Goal: Task Accomplishment & Management: Manage account settings

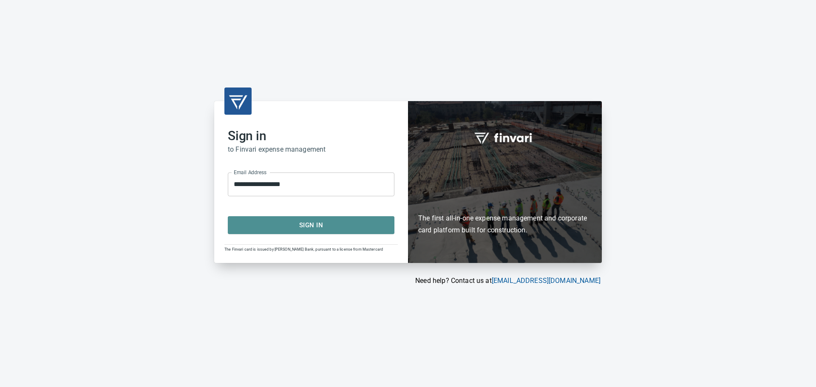
click at [266, 222] on span "Sign In" at bounding box center [311, 225] width 148 height 11
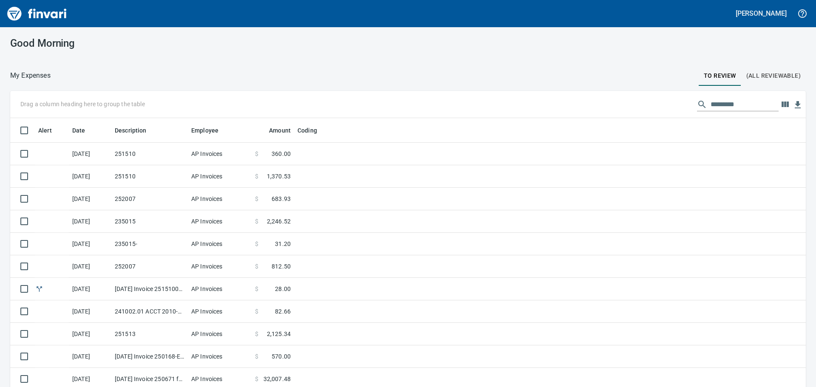
scroll to position [287, 776]
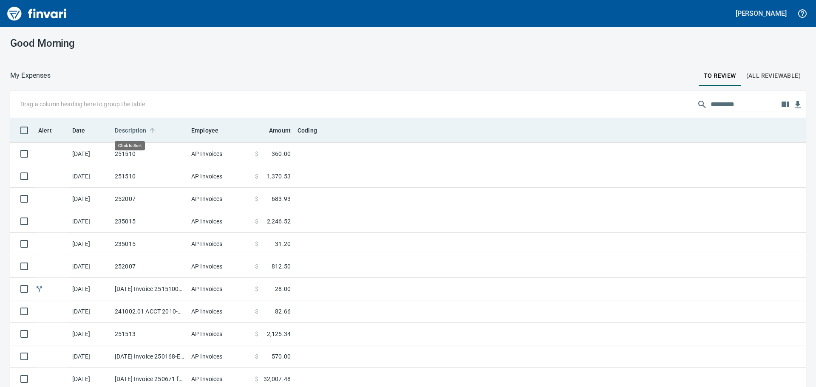
click at [127, 127] on span "Description" at bounding box center [131, 130] width 32 height 10
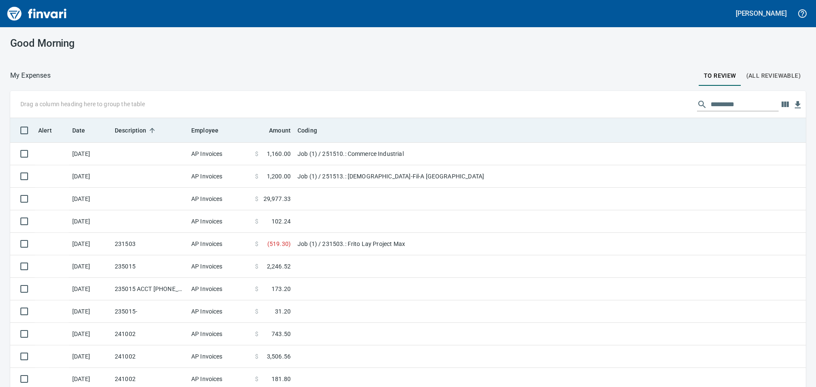
click at [130, 130] on span "Description" at bounding box center [131, 130] width 32 height 10
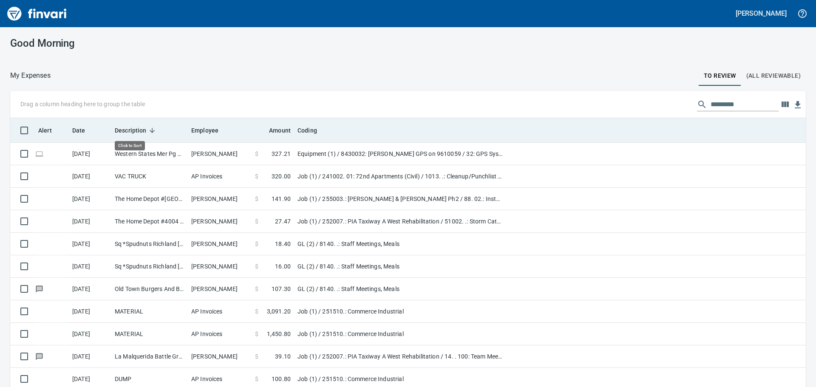
click at [130, 130] on span "Description" at bounding box center [131, 130] width 32 height 10
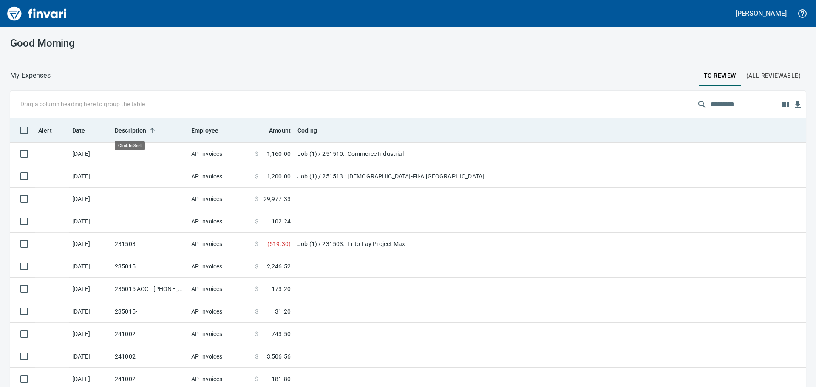
click at [130, 130] on span "Description" at bounding box center [131, 130] width 32 height 10
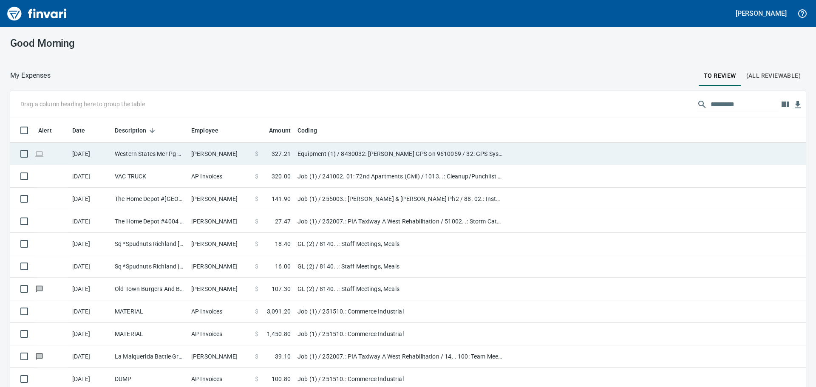
click at [140, 153] on td "Western States Mer Pg Meridian ID" at bounding box center [149, 154] width 76 height 23
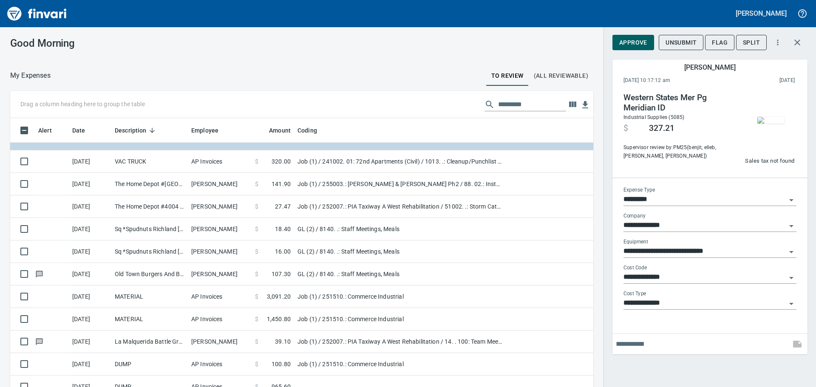
scroll to position [17, 0]
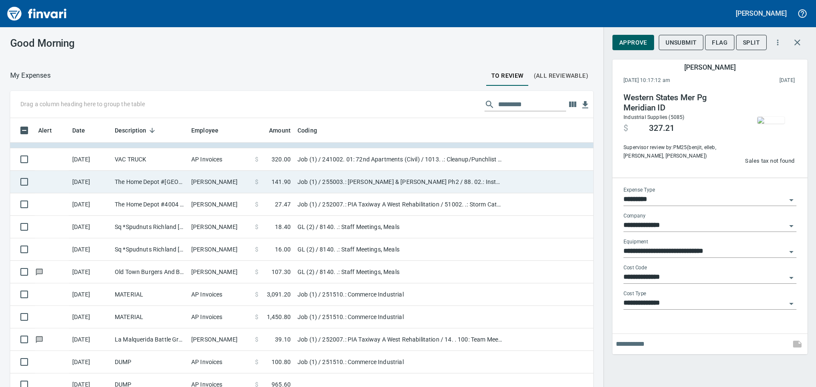
click at [129, 181] on td "The Home Depot #[GEOGRAPHIC_DATA]" at bounding box center [149, 182] width 76 height 23
type input "***"
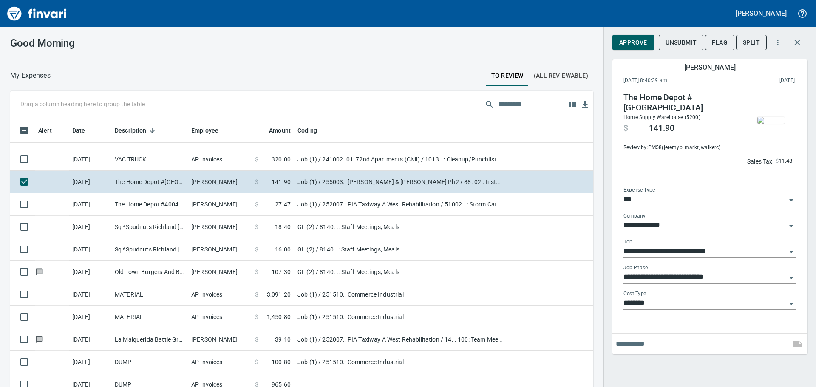
click at [768, 122] on img "button" at bounding box center [770, 120] width 27 height 7
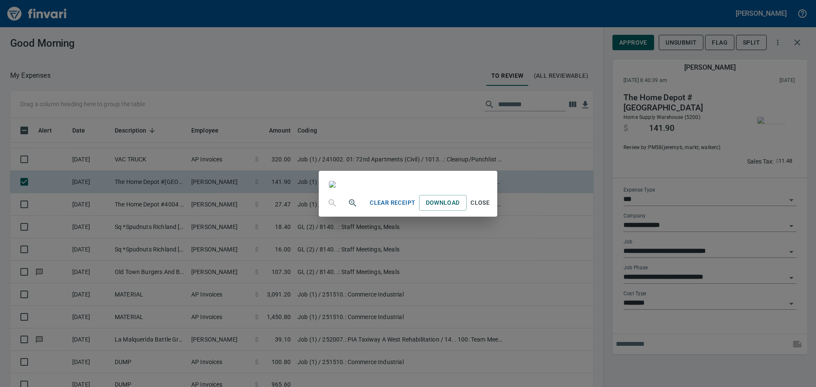
click at [580, 46] on div "Clear Receipt Download Close" at bounding box center [408, 193] width 816 height 387
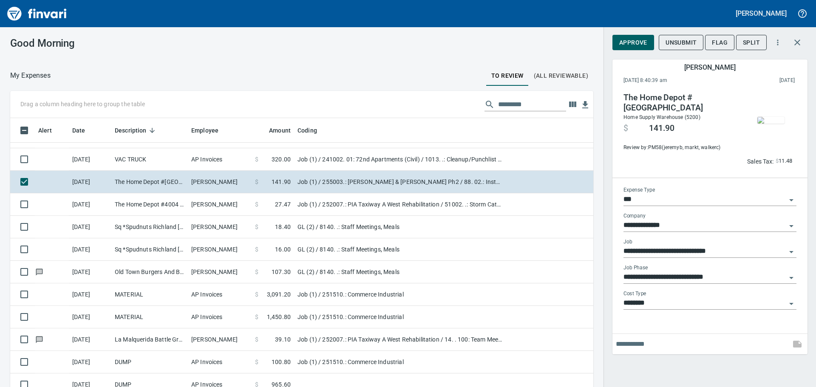
scroll to position [287, 564]
click at [623, 42] on span "Approve" at bounding box center [633, 42] width 28 height 11
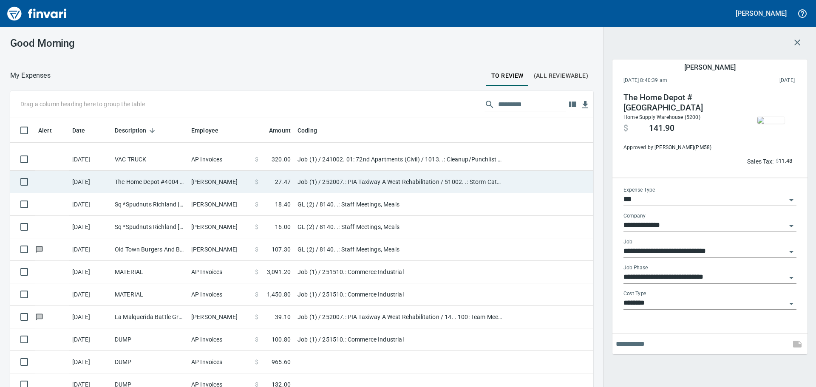
click at [341, 184] on td "Job (1) / 252007.: PIA Taxiway A West Rehabilitation / 51002. .: Storm Catch Ba…" at bounding box center [400, 182] width 212 height 23
type input "**********"
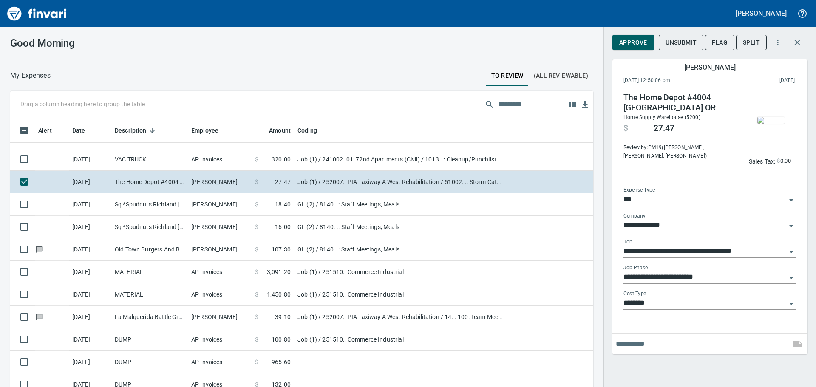
click at [769, 119] on img "button" at bounding box center [770, 120] width 27 height 7
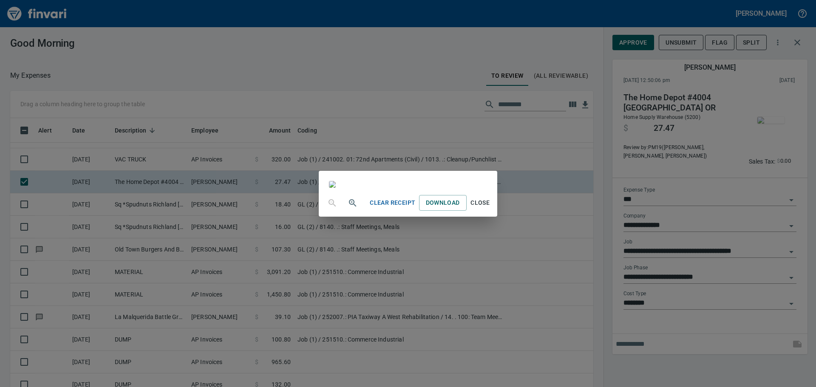
click at [178, 45] on div "Clear Receipt Download Close" at bounding box center [408, 193] width 816 height 387
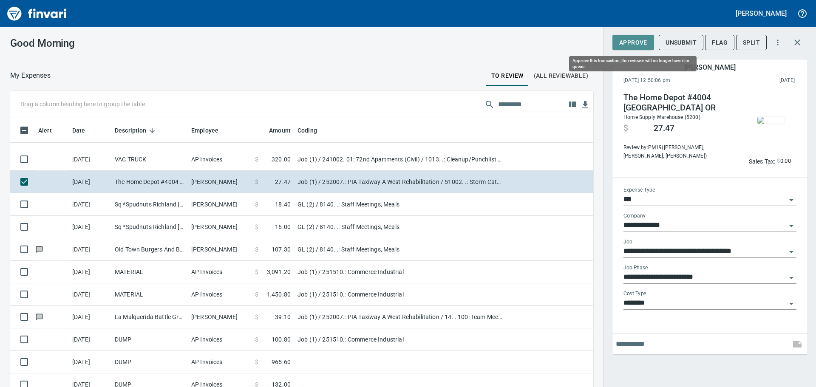
click at [623, 41] on span "Approve" at bounding box center [633, 42] width 28 height 11
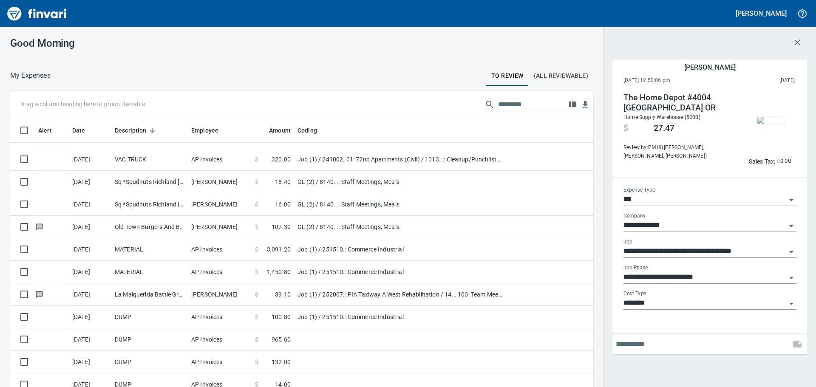
scroll to position [287, 564]
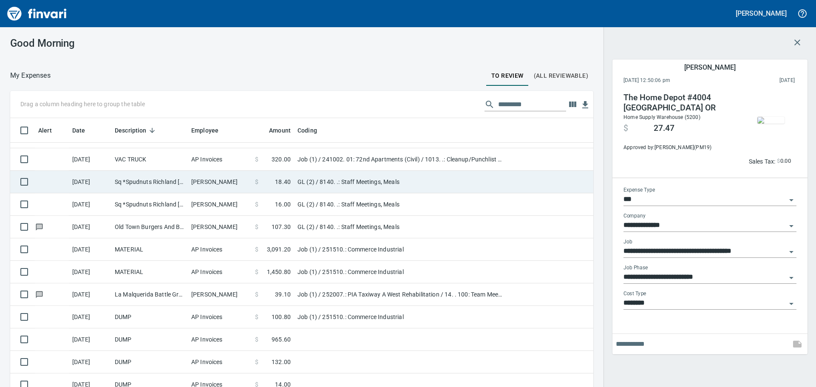
click at [259, 178] on span at bounding box center [266, 182] width 17 height 8
type input "**"
type input "**********"
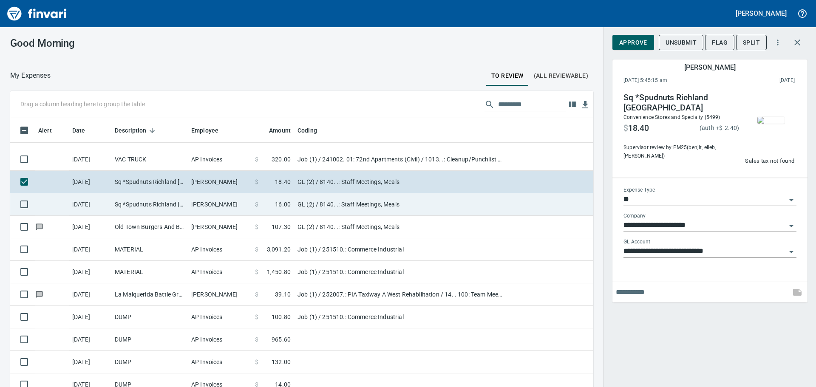
click at [245, 205] on td "[PERSON_NAME]" at bounding box center [220, 204] width 64 height 23
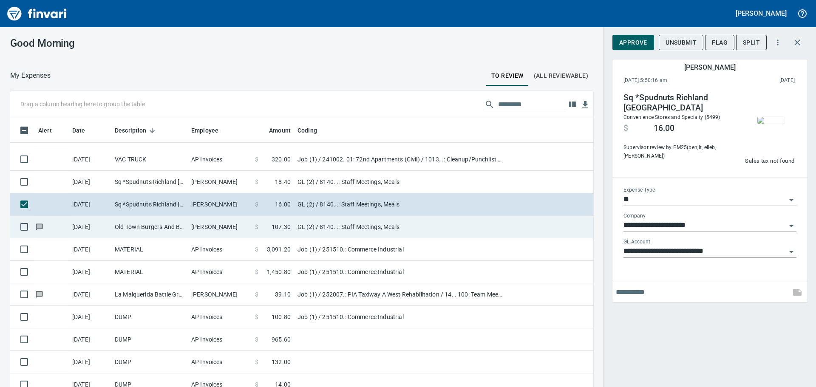
click at [240, 227] on td "[PERSON_NAME]" at bounding box center [220, 227] width 64 height 23
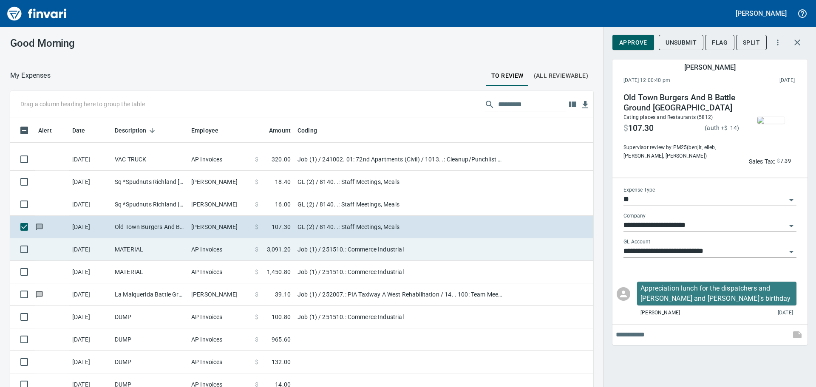
click at [235, 250] on td "AP Invoices" at bounding box center [220, 249] width 64 height 23
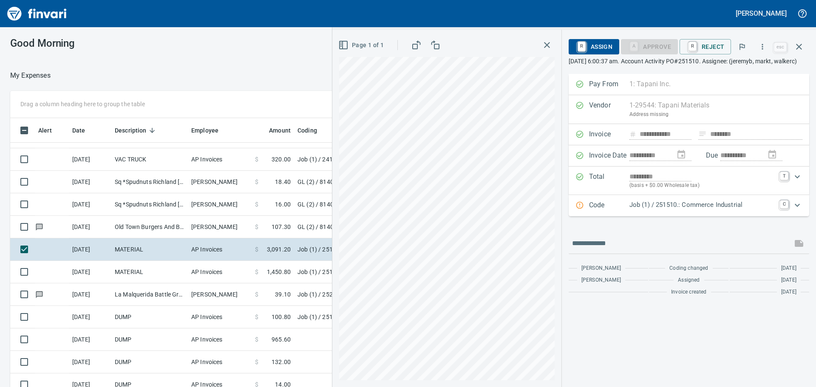
click at [799, 206] on icon "Expand" at bounding box center [797, 205] width 5 height 3
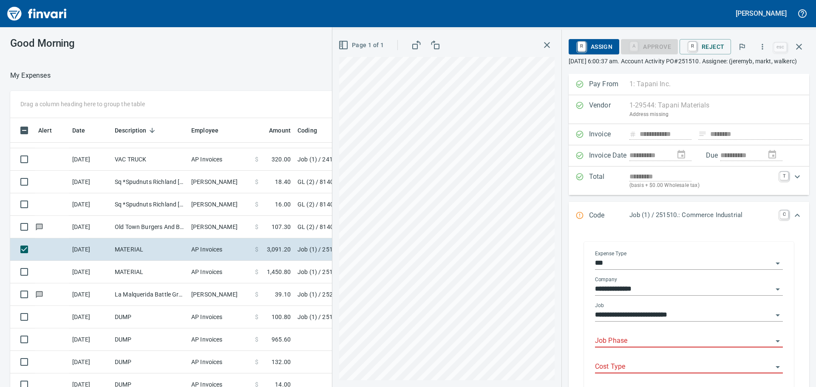
scroll to position [127, 0]
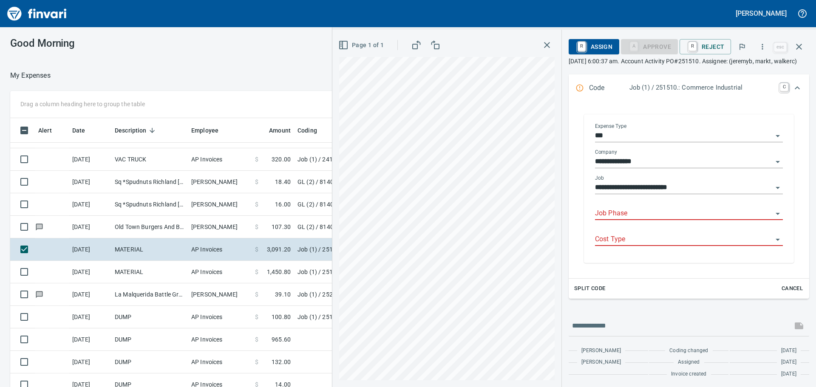
click at [628, 220] on input "Job Phase" at bounding box center [684, 214] width 178 height 12
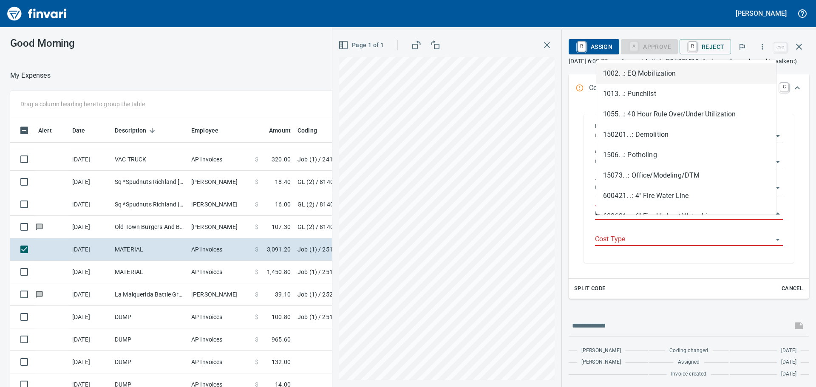
type input "*"
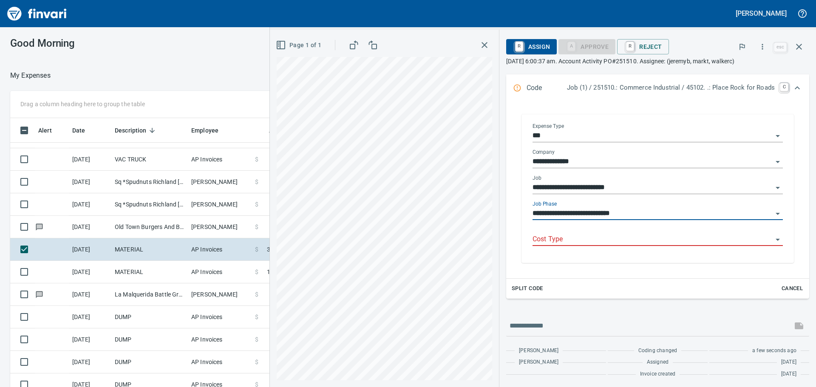
scroll to position [127, 0]
type input "**********"
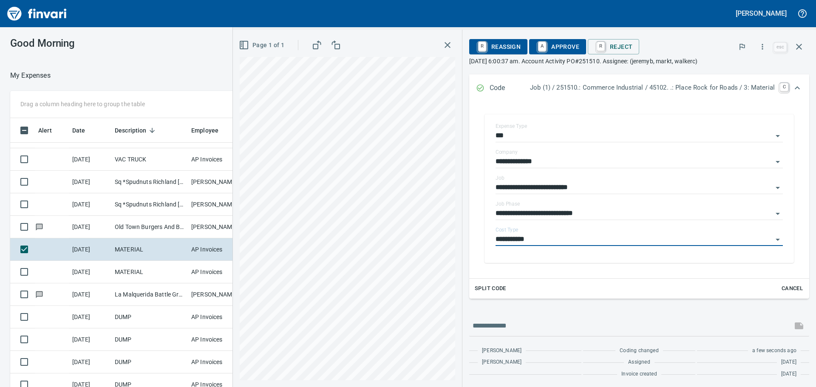
type input "**********"
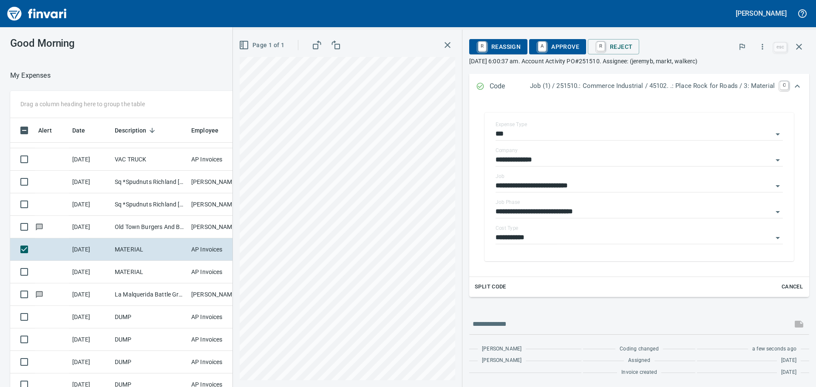
scroll to position [287, 564]
click at [541, 47] on link "A" at bounding box center [542, 46] width 8 height 9
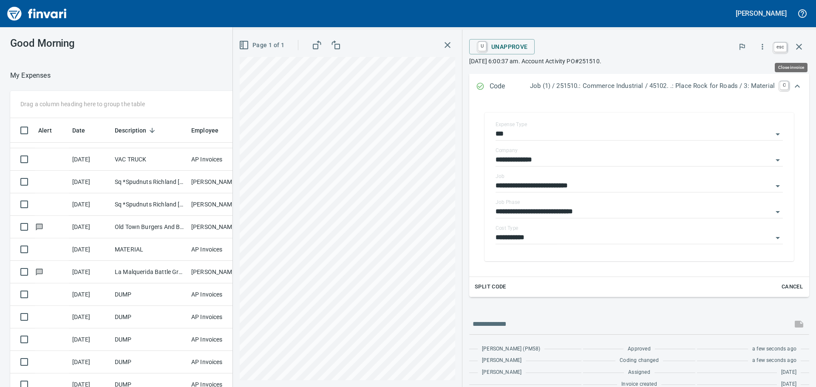
click at [800, 45] on icon "button" at bounding box center [799, 47] width 6 height 6
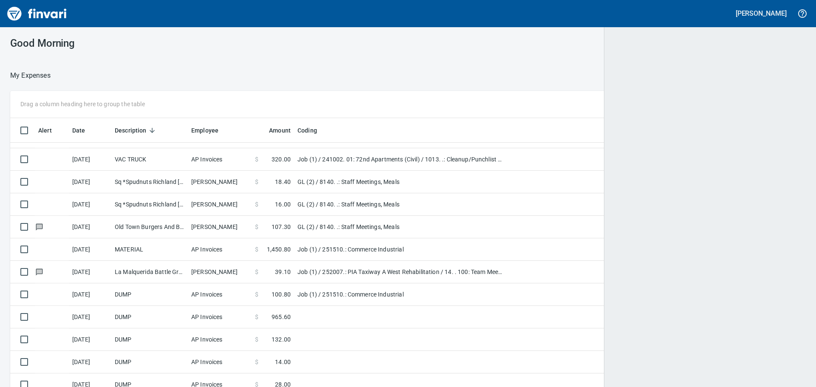
scroll to position [287, 775]
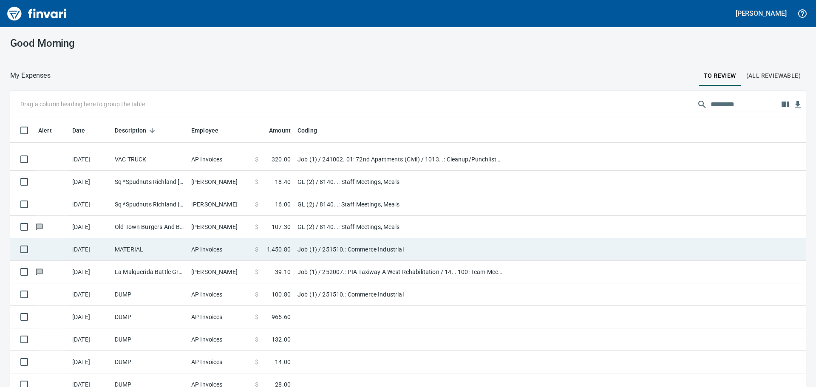
click at [327, 250] on td "Job (1) / 251510.: Commerce Industrial" at bounding box center [400, 249] width 212 height 23
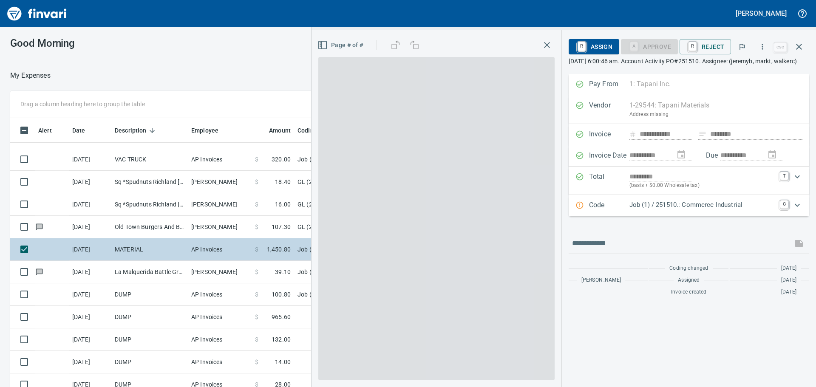
scroll to position [287, 564]
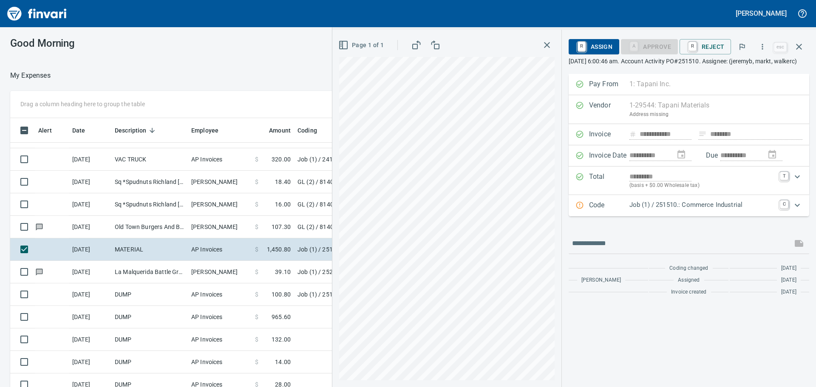
click at [669, 210] on p "Job (1) / 251510.: Commerce Industrial" at bounding box center [701, 205] width 145 height 10
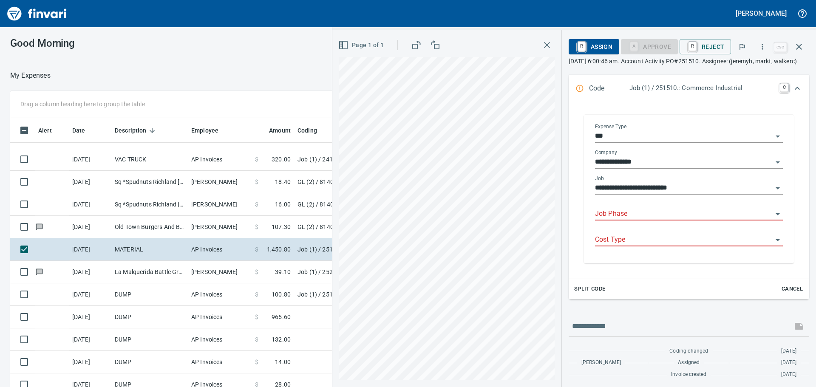
scroll to position [127, 0]
click at [637, 220] on input "Job Phase" at bounding box center [684, 214] width 178 height 12
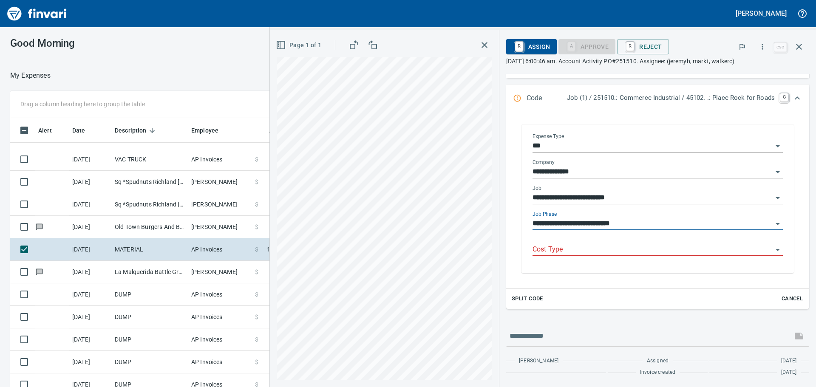
scroll to position [117, 0]
type input "**********"
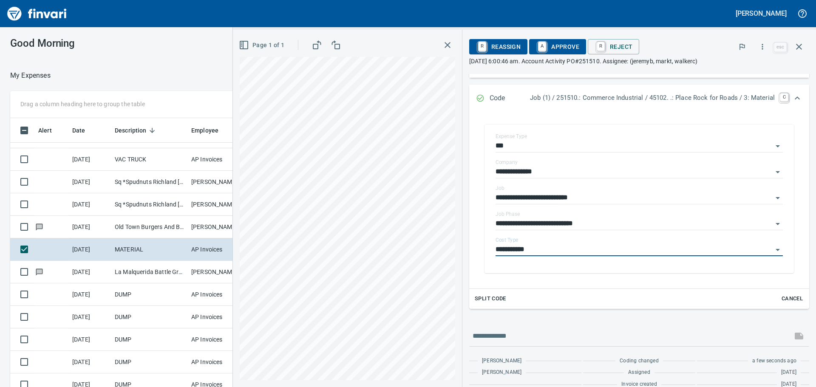
type input "**********"
click at [552, 47] on span "A Approve" at bounding box center [557, 47] width 43 height 14
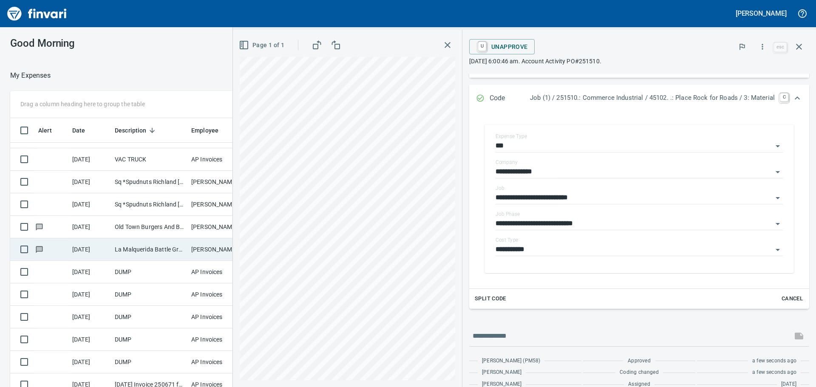
click at [168, 249] on td "La Malquerida Battle Ground [GEOGRAPHIC_DATA]" at bounding box center [149, 249] width 76 height 23
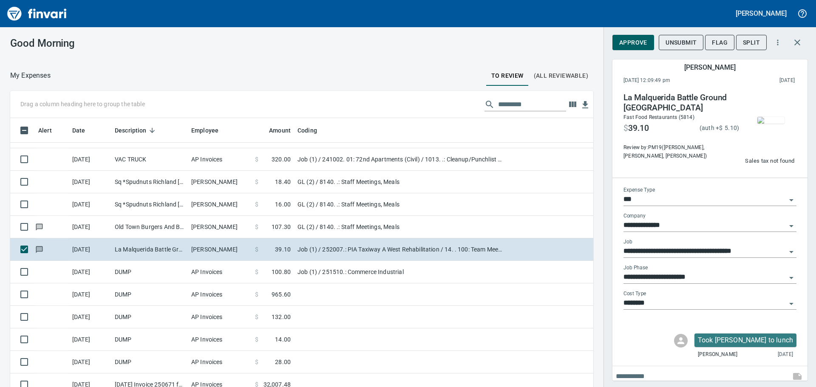
scroll to position [287, 564]
click at [634, 39] on span "Approve" at bounding box center [633, 42] width 28 height 11
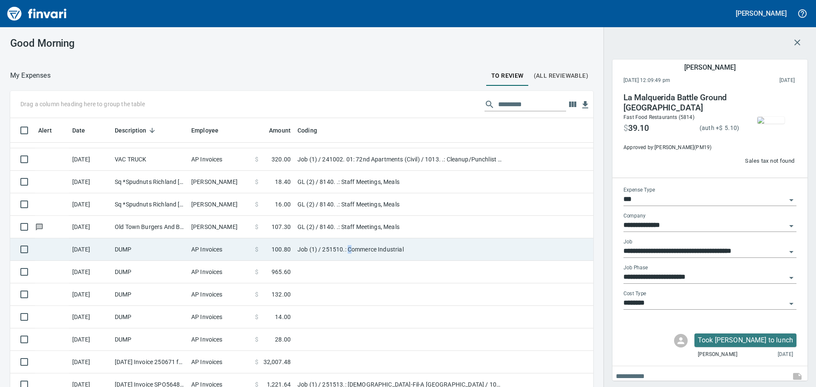
click at [350, 247] on td "Job (1) / 251510.: Commerce Industrial" at bounding box center [400, 249] width 212 height 23
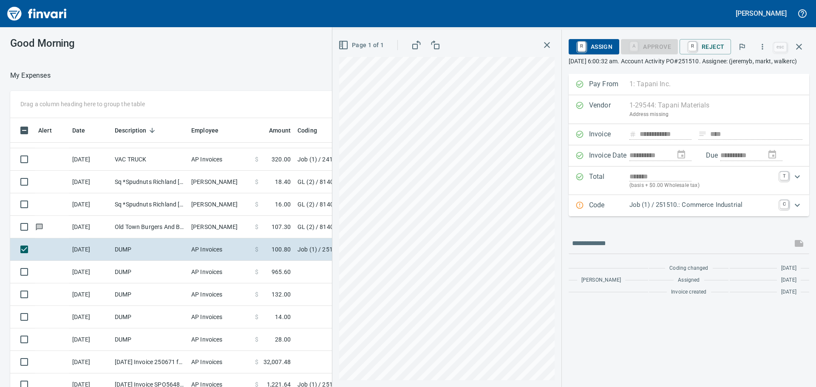
click at [695, 206] on div "Code Job (1) / 251510.: Commerce Industrial C" at bounding box center [688, 205] width 240 height 21
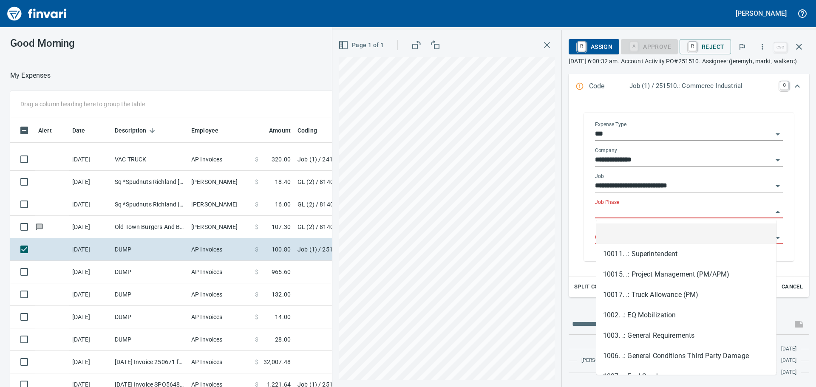
scroll to position [287, 564]
click at [623, 211] on input "Job Phase" at bounding box center [684, 212] width 178 height 12
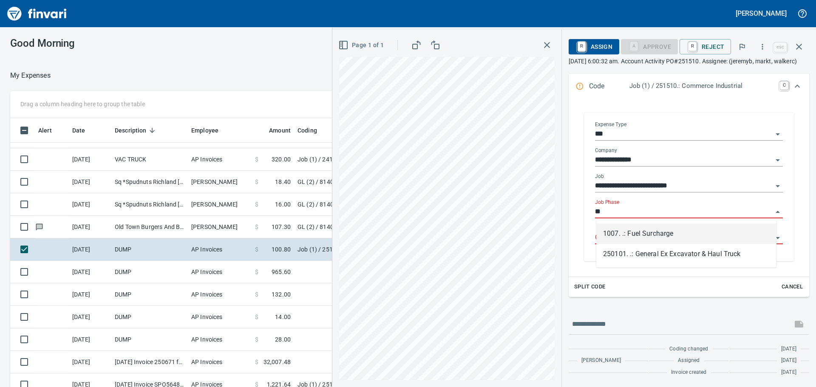
type input "*"
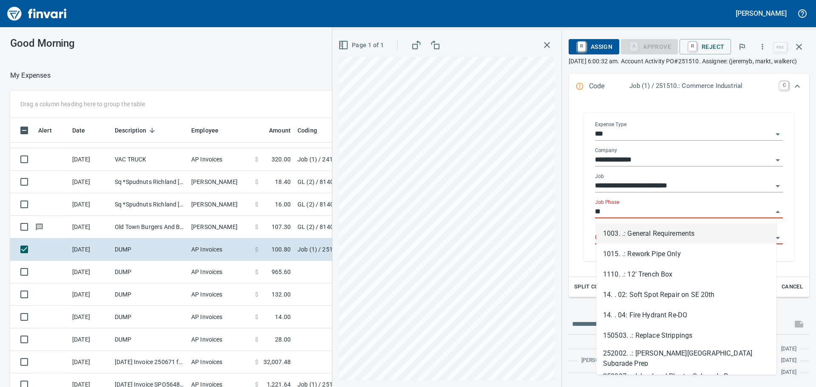
type input "*"
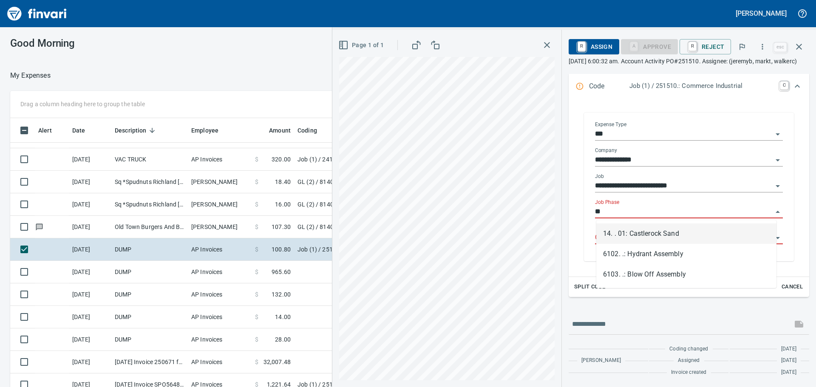
type input "*"
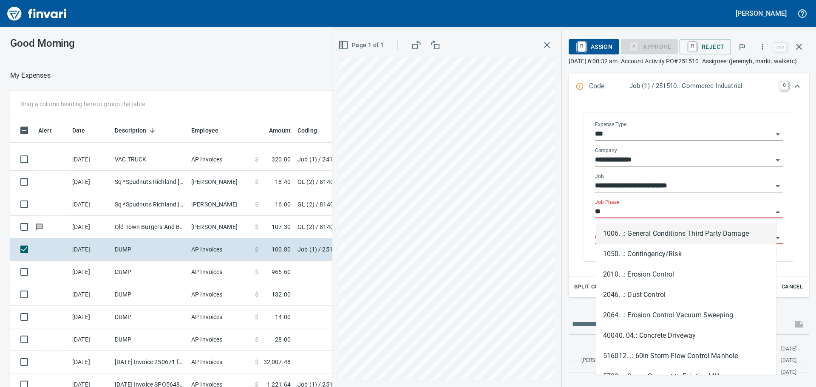
type input "*"
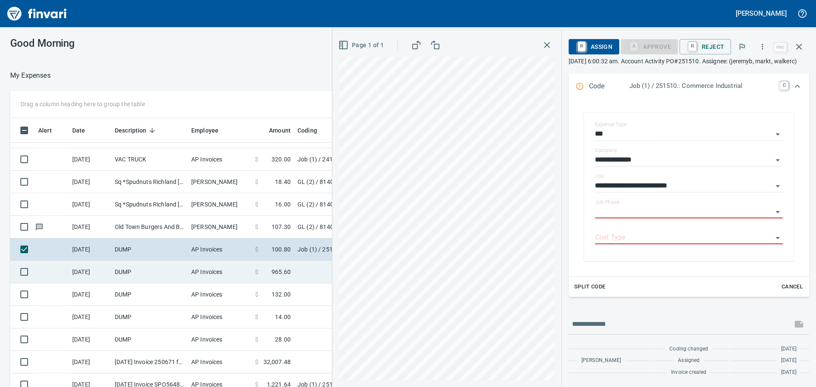
click at [158, 272] on td "DUMP" at bounding box center [149, 272] width 76 height 23
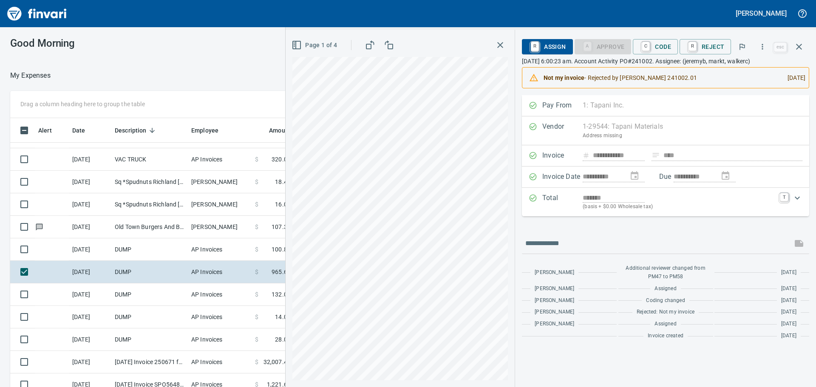
click at [500, 45] on icon "button" at bounding box center [500, 45] width 10 height 10
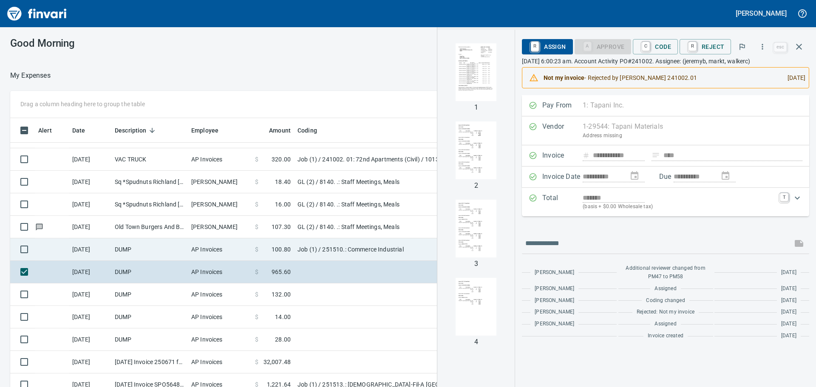
click at [173, 248] on td "DUMP" at bounding box center [149, 249] width 76 height 23
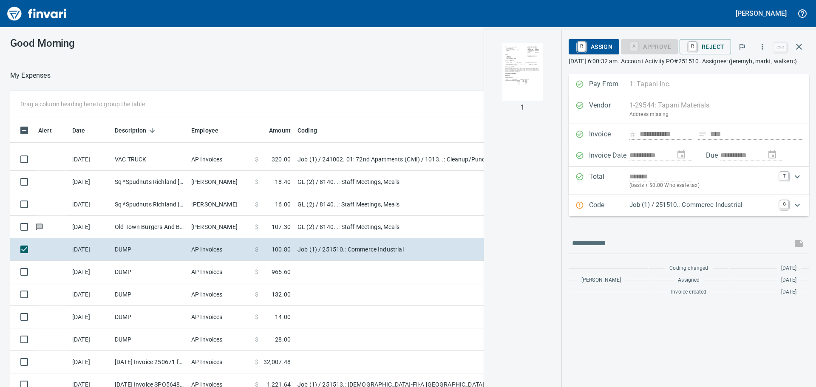
click at [660, 209] on p "Job (1) / 251510.: Commerce Industrial" at bounding box center [701, 205] width 145 height 10
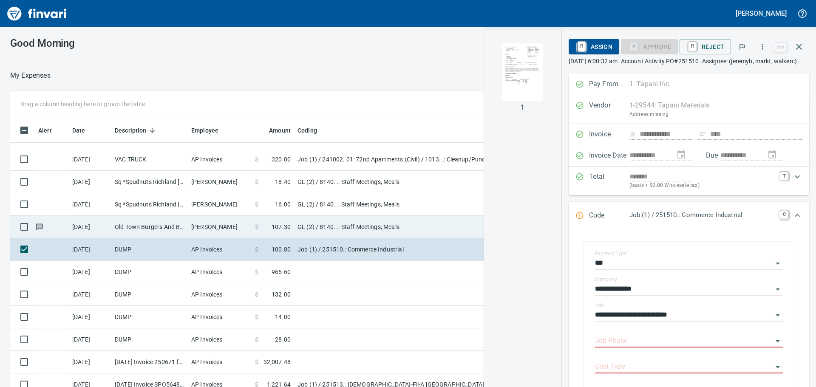
click at [358, 229] on td "GL (2) / 8140. .: Staff Meetings, Meals" at bounding box center [400, 227] width 212 height 23
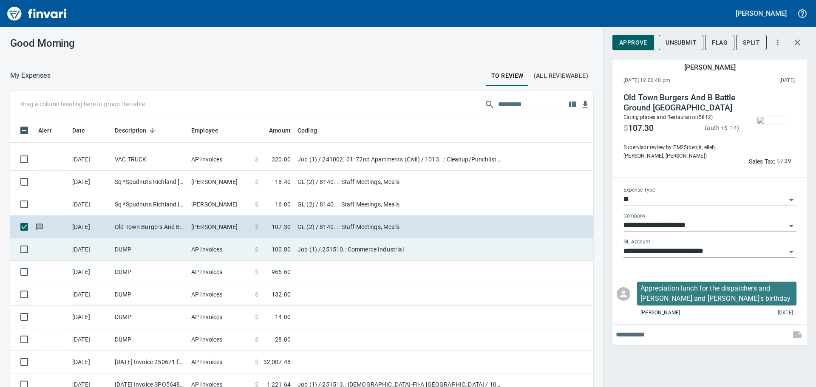
click at [396, 248] on td "Job (1) / 251510.: Commerce Industrial" at bounding box center [400, 249] width 212 height 23
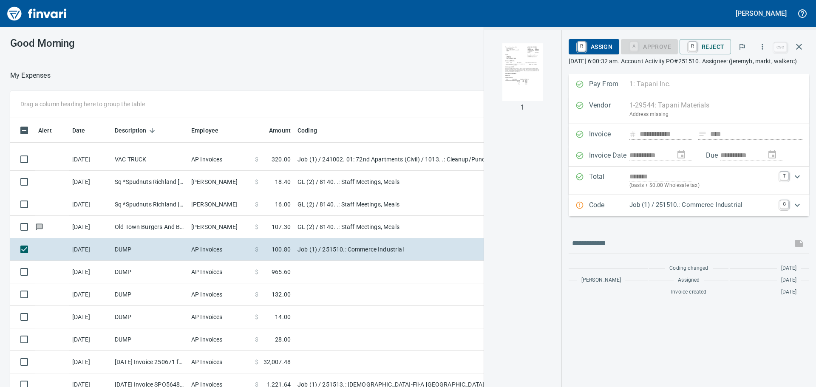
click at [653, 210] on p "Job (1) / 251510.: Commerce Industrial" at bounding box center [701, 205] width 145 height 10
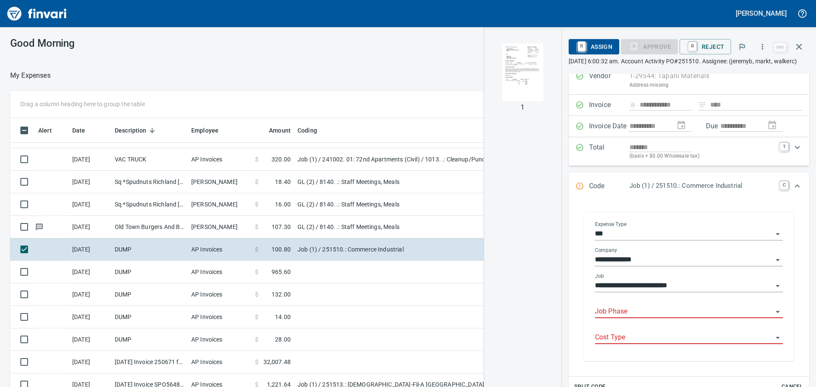
scroll to position [85, 0]
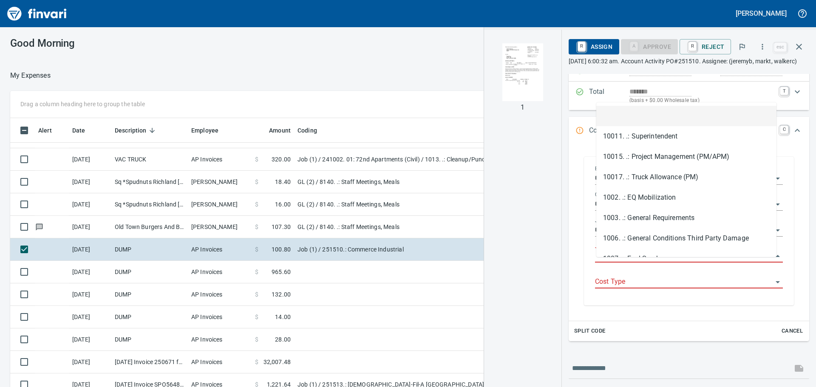
click at [666, 262] on input "Job Phase" at bounding box center [684, 256] width 178 height 12
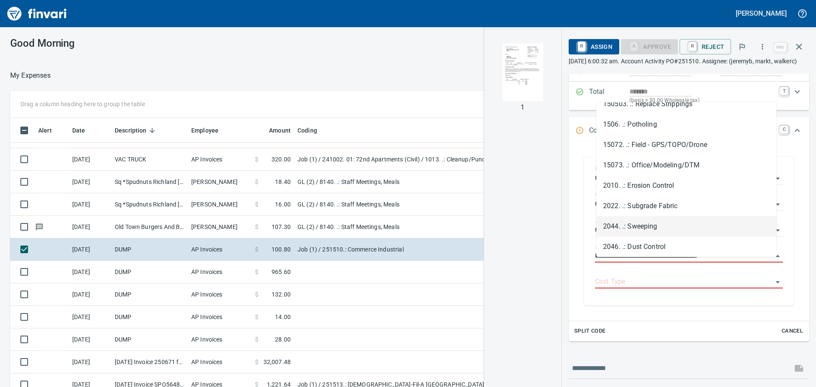
scroll to position [603, 0]
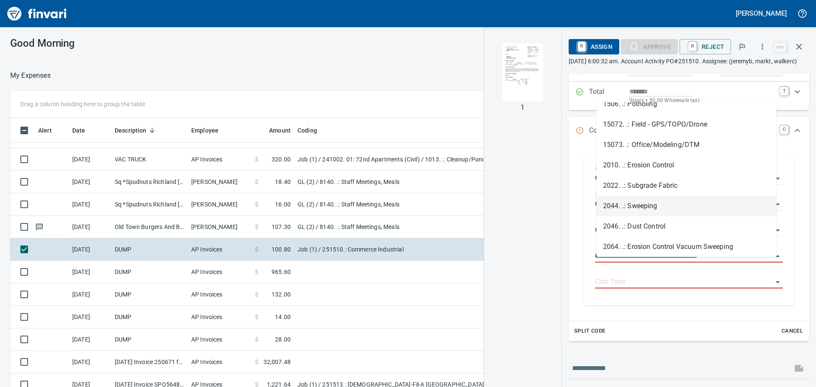
type input "**********"
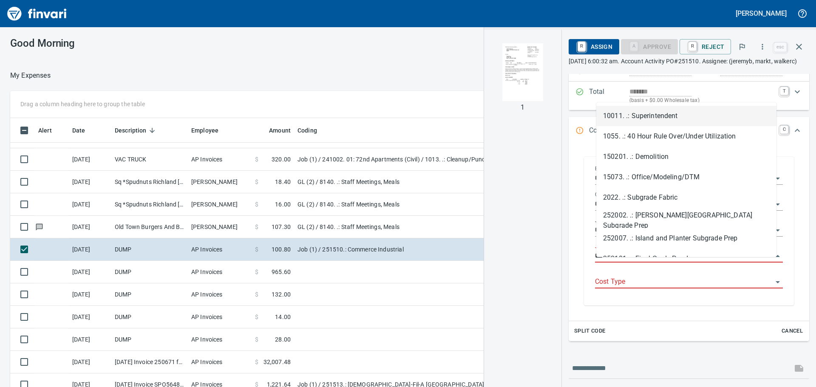
scroll to position [287, 564]
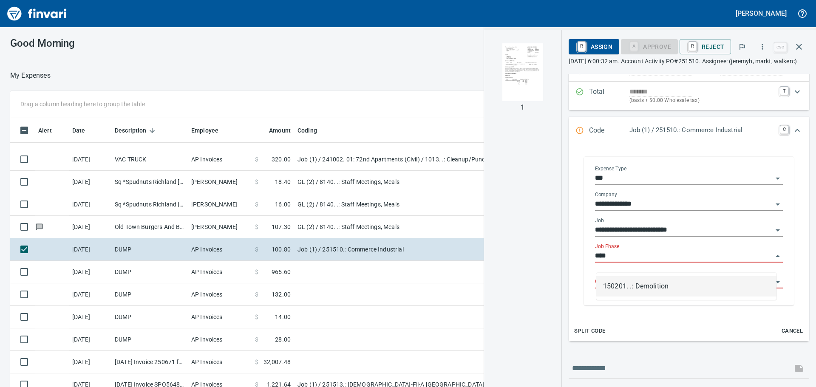
click at [654, 283] on li "150201. .: Demolition" at bounding box center [686, 286] width 180 height 20
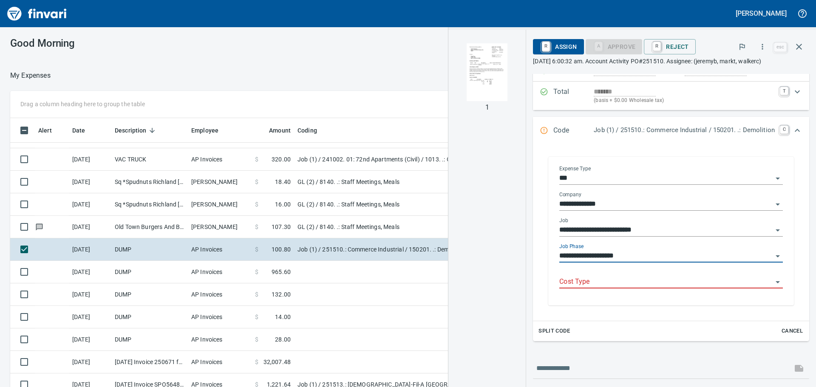
click at [614, 273] on div "Cost Type" at bounding box center [670, 278] width 223 height 19
type input "**********"
click at [615, 283] on input "Cost Type" at bounding box center [665, 282] width 213 height 12
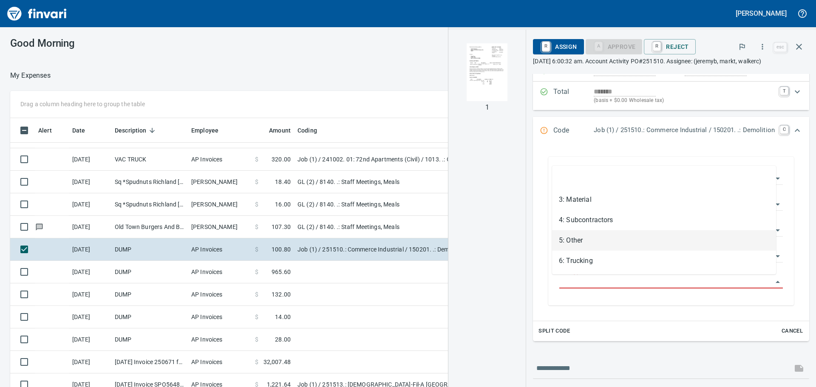
click at [596, 242] on li "5: Other" at bounding box center [664, 240] width 224 height 20
type input "********"
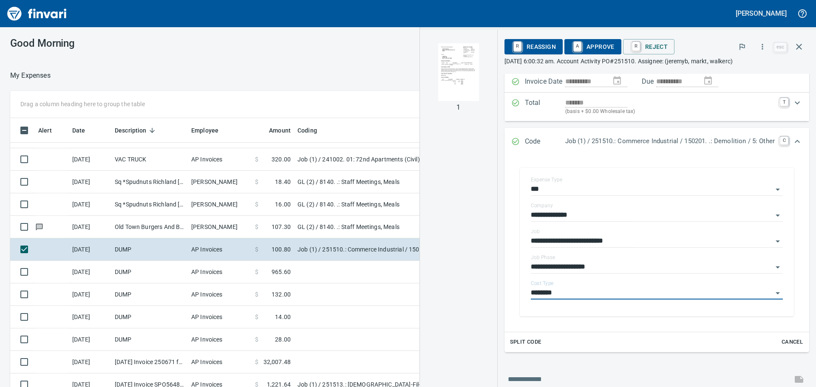
scroll to position [0, 0]
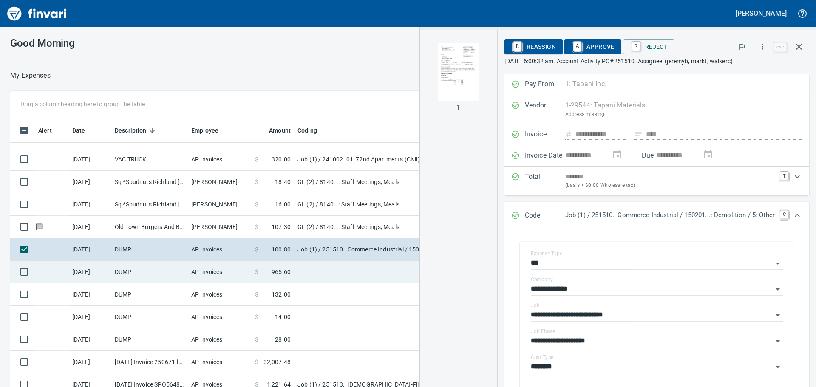
click at [184, 272] on td "DUMP" at bounding box center [149, 272] width 76 height 23
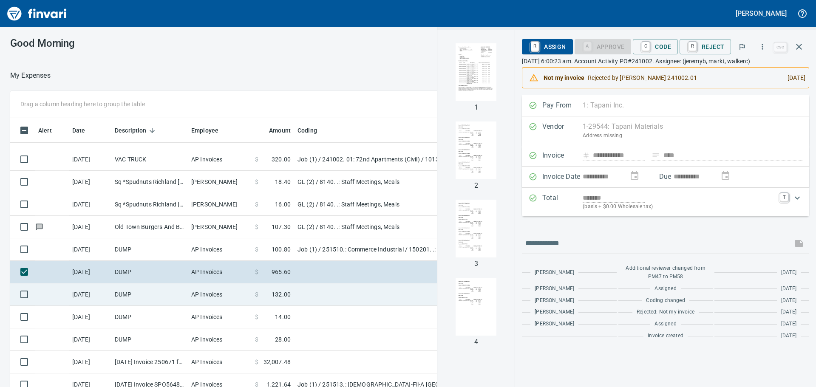
click at [217, 294] on td "AP Invoices" at bounding box center [220, 294] width 64 height 23
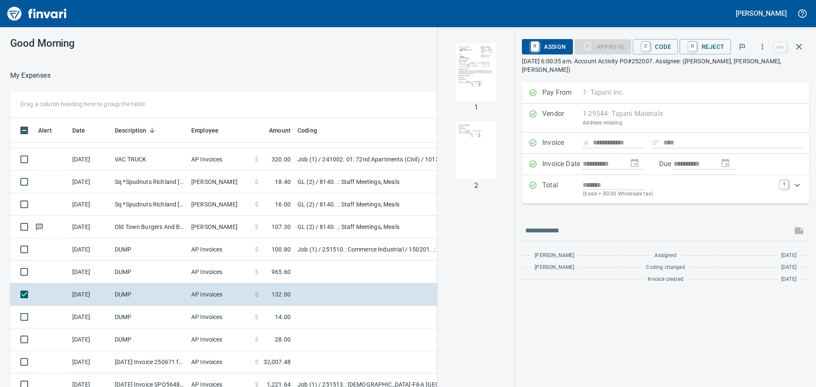
click at [471, 79] on img "button" at bounding box center [476, 72] width 58 height 58
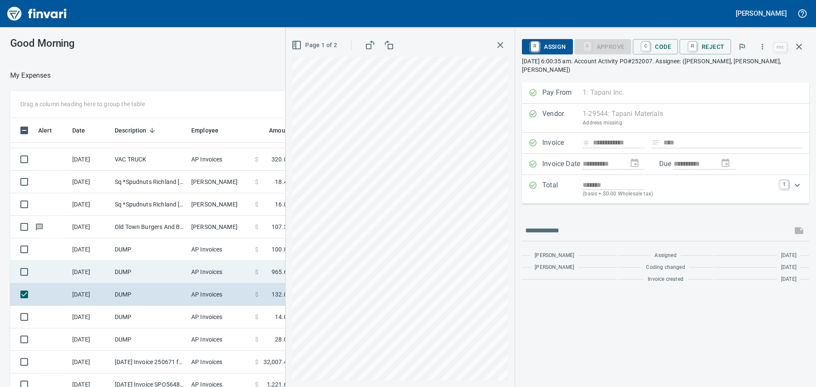
click at [133, 268] on td "DUMP" at bounding box center [149, 272] width 76 height 23
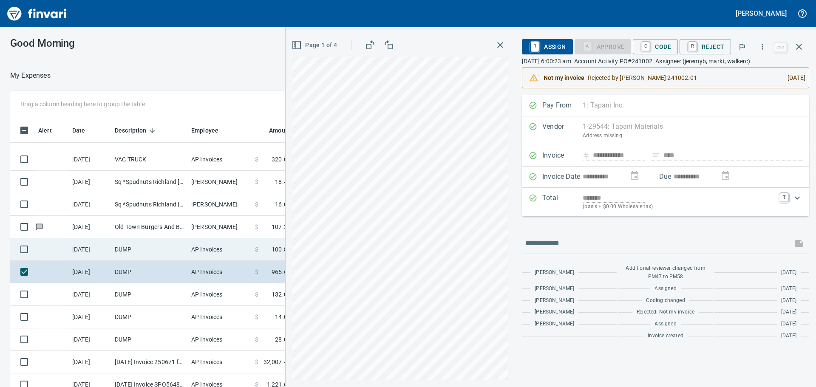
click at [158, 248] on td "DUMP" at bounding box center [149, 249] width 76 height 23
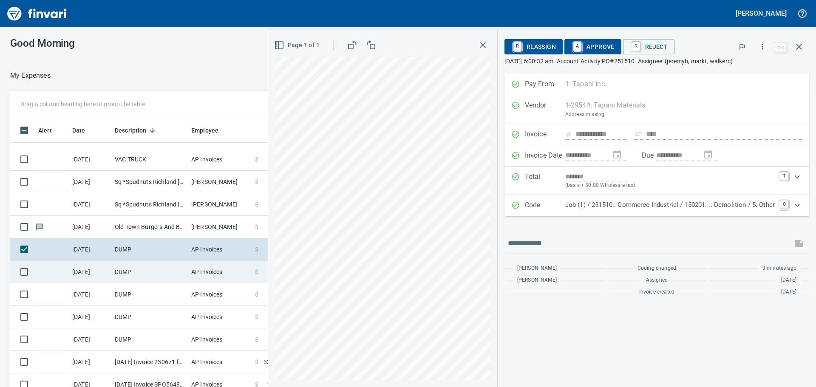
click at [149, 272] on td "DUMP" at bounding box center [149, 272] width 76 height 23
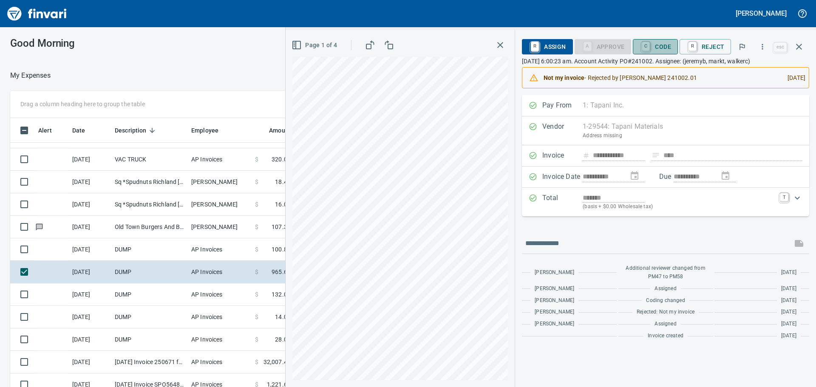
click at [664, 40] on span "C Code" at bounding box center [654, 47] width 31 height 14
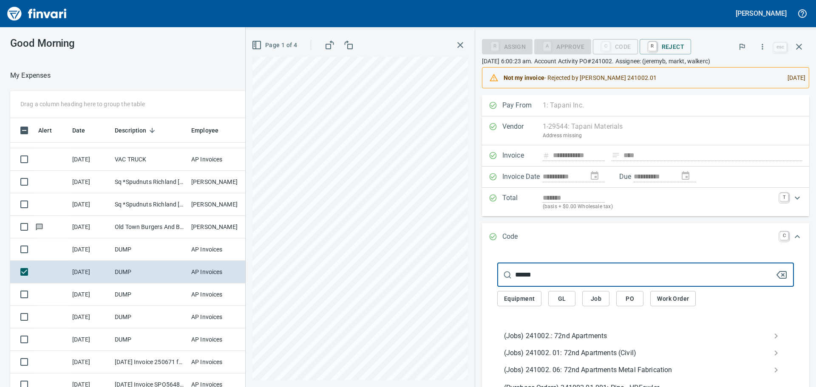
type input "******"
click at [624, 334] on span "(Jobs) 241002.: 72nd Apartments" at bounding box center [638, 336] width 269 height 10
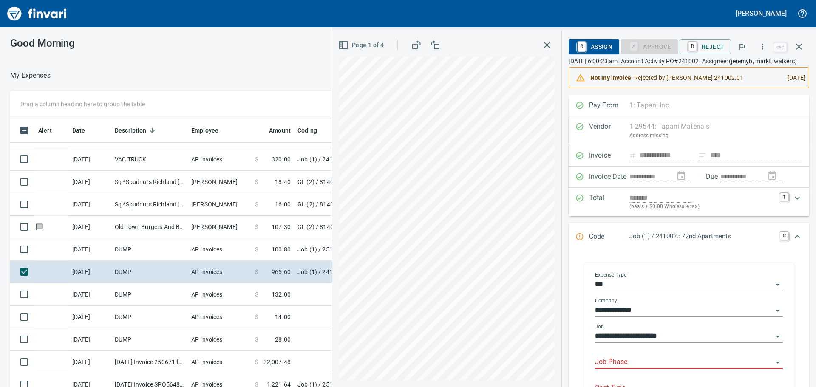
scroll to position [287, 564]
click at [755, 342] on input "**********" at bounding box center [684, 337] width 178 height 12
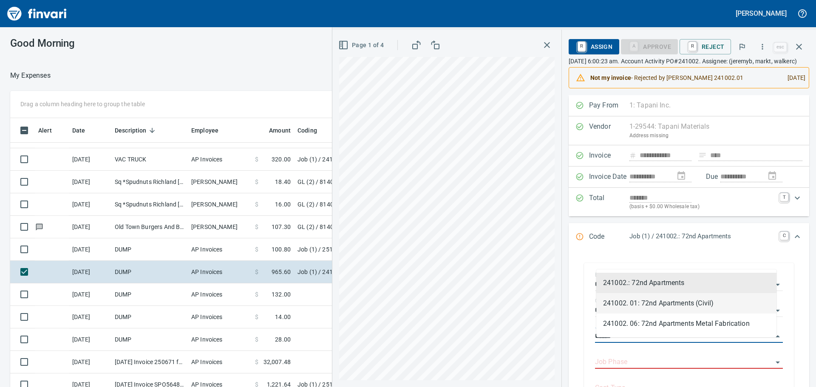
click at [671, 303] on li "241002. 01: 72nd Apartments (Civil)" at bounding box center [686, 303] width 180 height 20
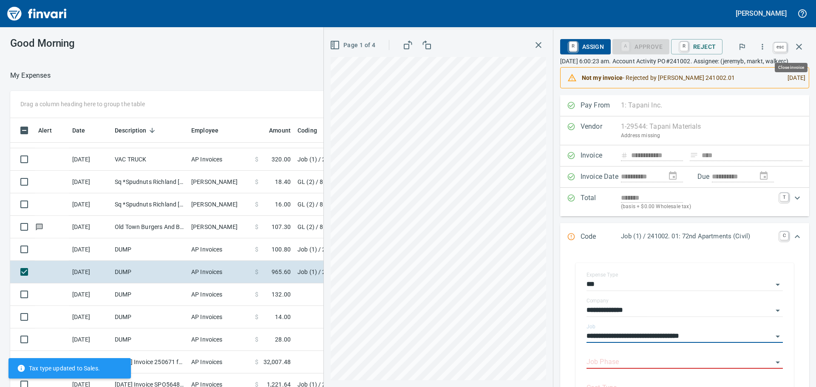
type input "**********"
click at [797, 48] on icon "button" at bounding box center [799, 47] width 10 height 10
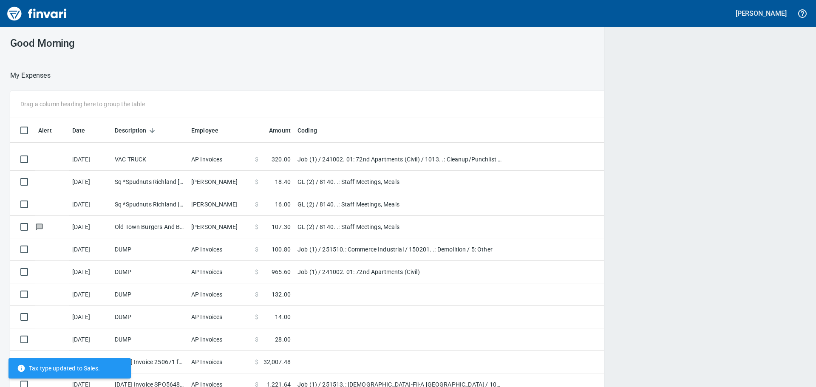
scroll to position [287, 776]
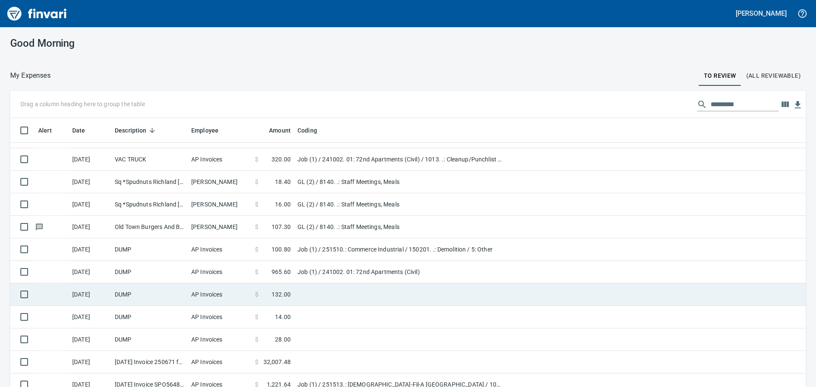
click at [235, 293] on td "AP Invoices" at bounding box center [220, 294] width 64 height 23
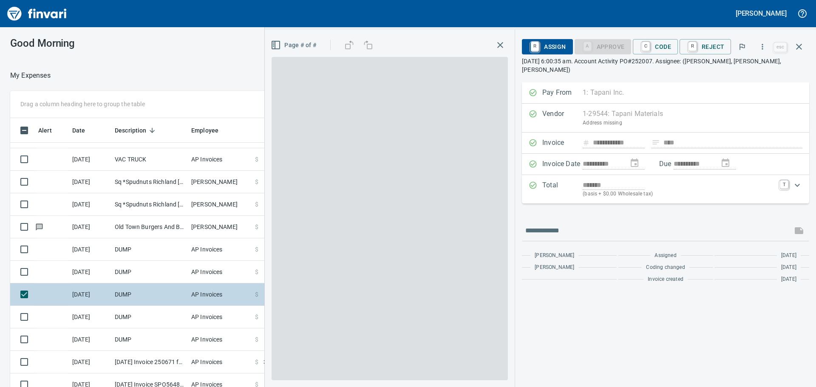
scroll to position [287, 564]
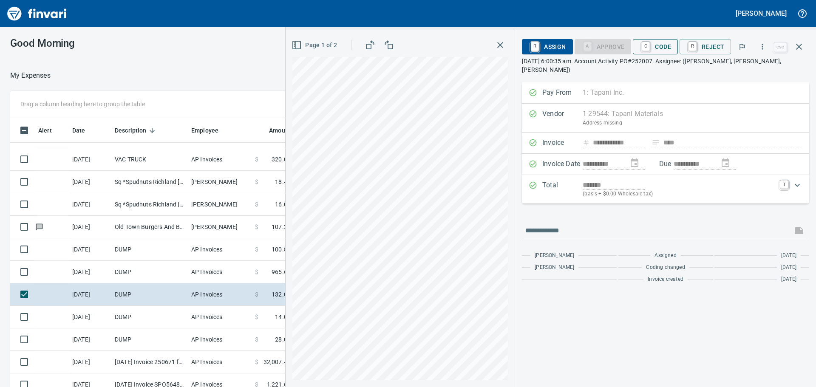
click at [663, 45] on span "C Code" at bounding box center [654, 47] width 31 height 14
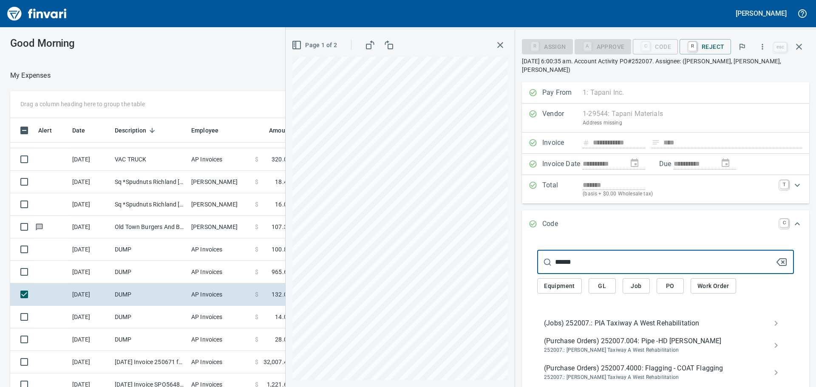
type input "******"
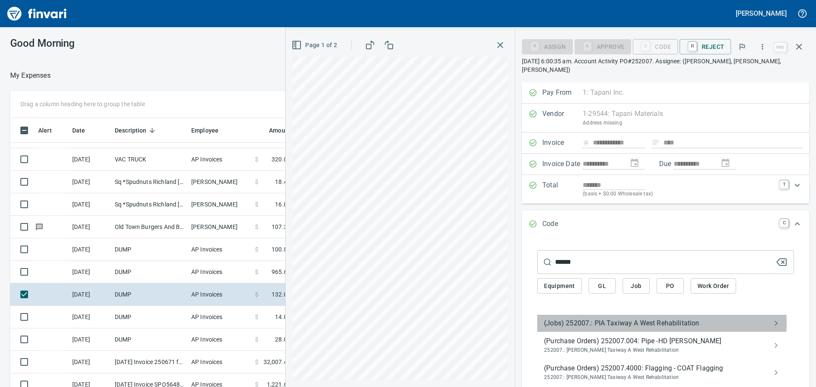
click at [627, 318] on span "(Jobs) 252007.: PIA Taxiway A West Rehabilitation" at bounding box center [658, 323] width 229 height 10
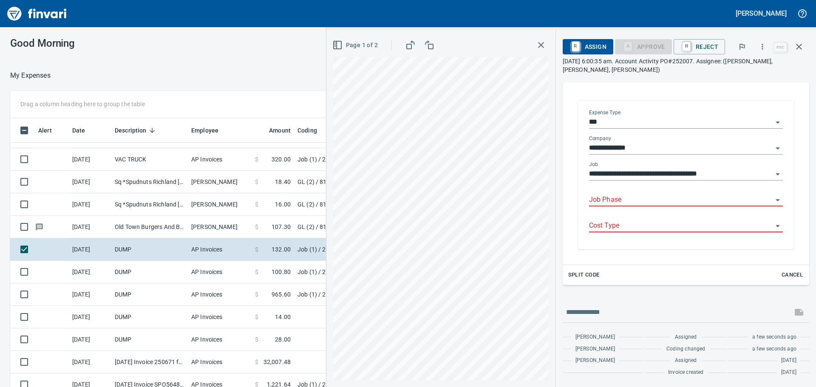
click at [631, 199] on input "Job Phase" at bounding box center [681, 200] width 184 height 12
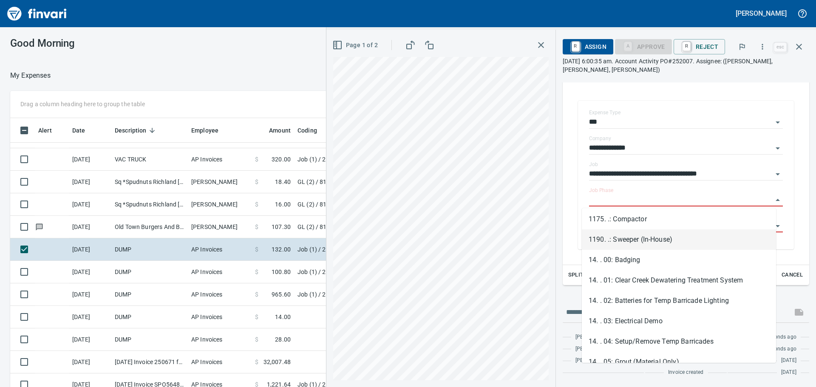
scroll to position [467, 0]
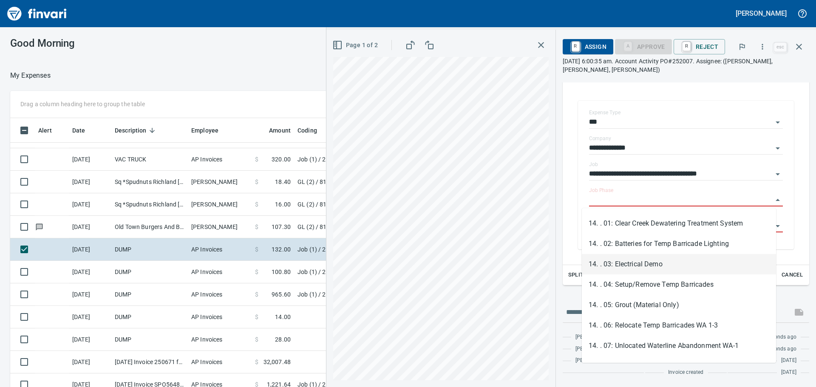
click at [712, 272] on li "14. . 03: Electrical Demo" at bounding box center [679, 264] width 194 height 20
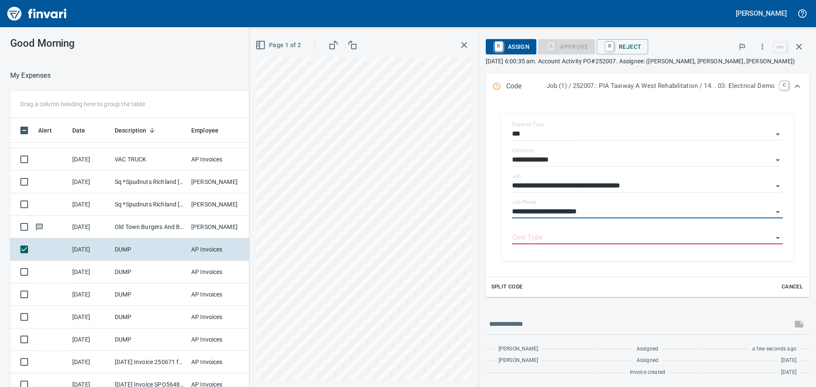
scroll to position [141, 0]
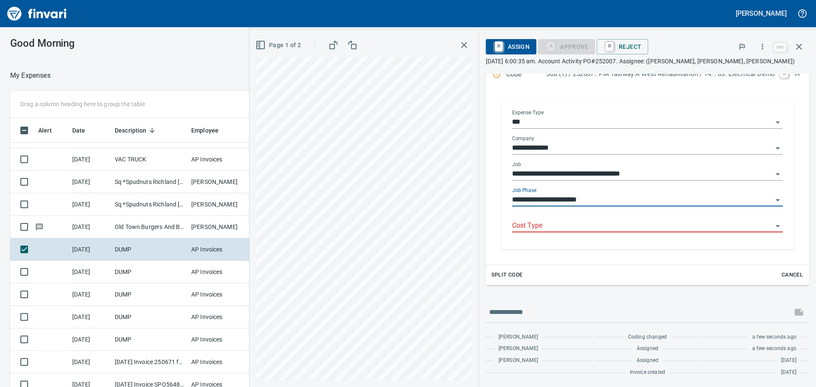
click at [551, 219] on div "Cost Type" at bounding box center [647, 222] width 271 height 19
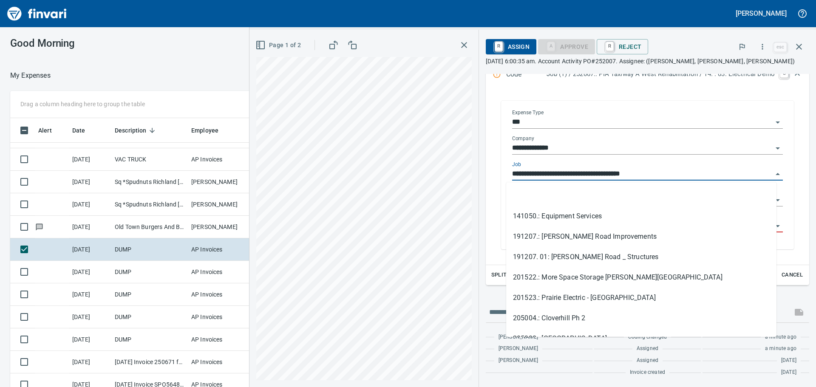
scroll to position [287, 564]
click at [607, 177] on input "**********" at bounding box center [642, 174] width 260 height 12
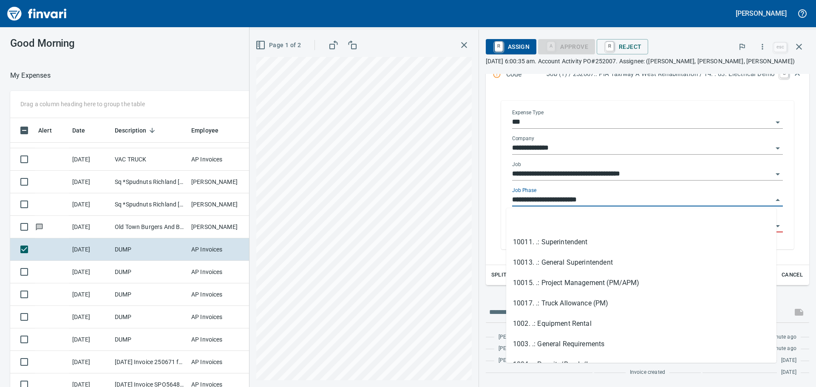
click at [571, 198] on input "**********" at bounding box center [642, 200] width 260 height 12
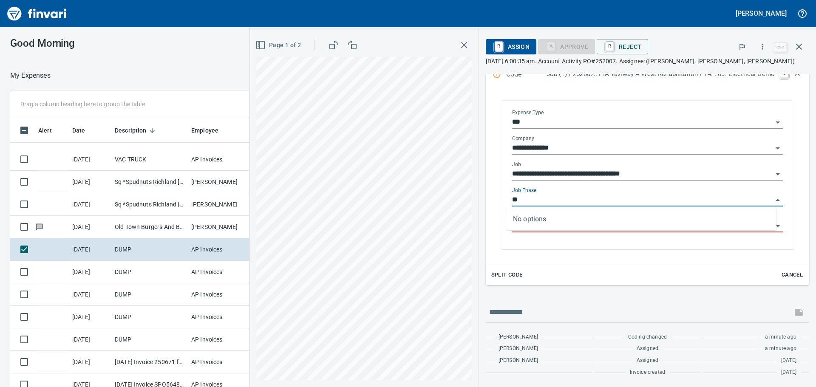
type input "*"
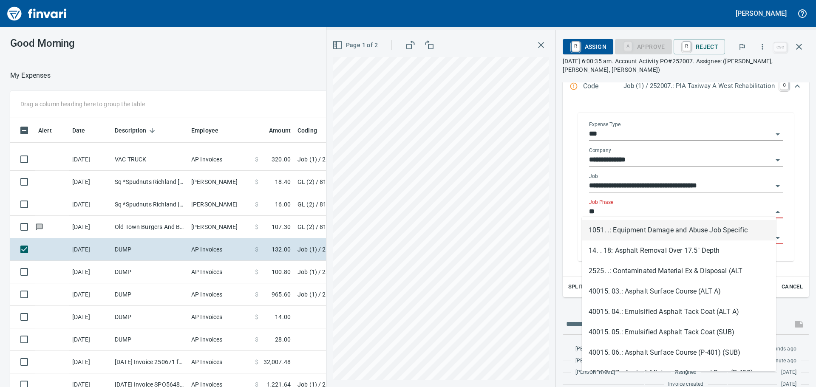
scroll to position [141, 0]
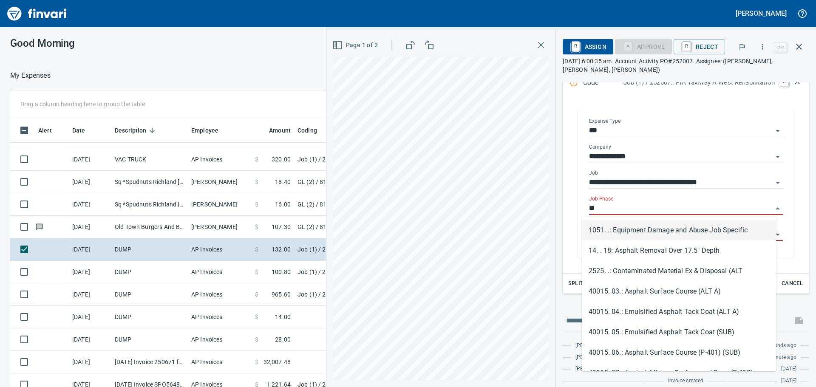
type input "*"
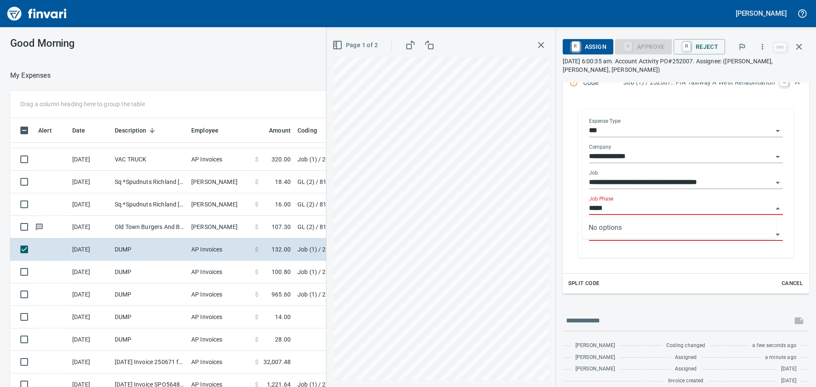
scroll to position [287, 564]
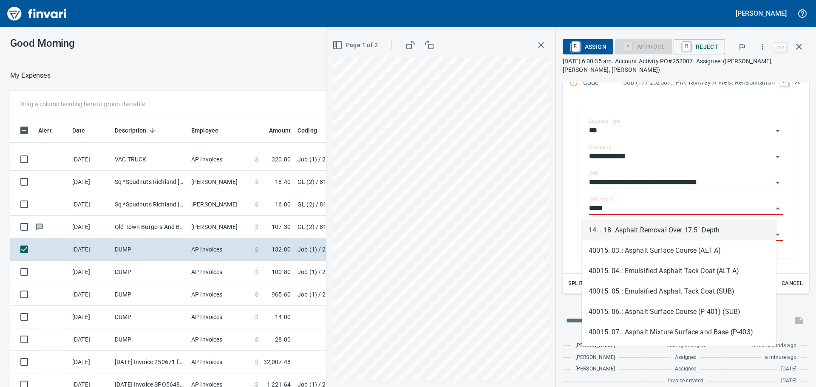
click at [625, 228] on li "14. . 18: Asphalt Removal Over 17.5" Depth" at bounding box center [679, 230] width 194 height 20
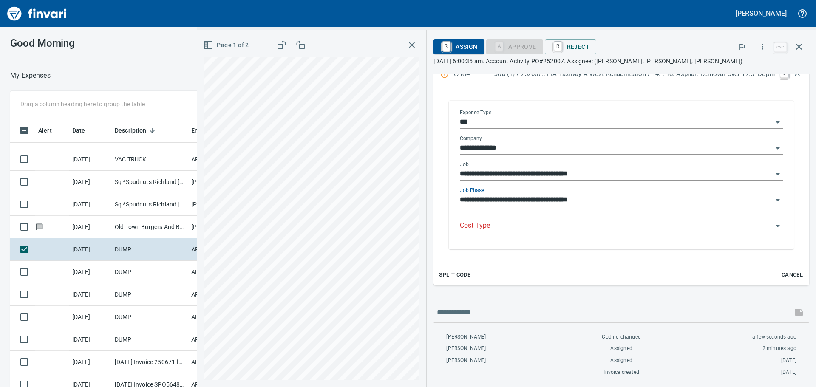
scroll to position [141, 0]
type input "**********"
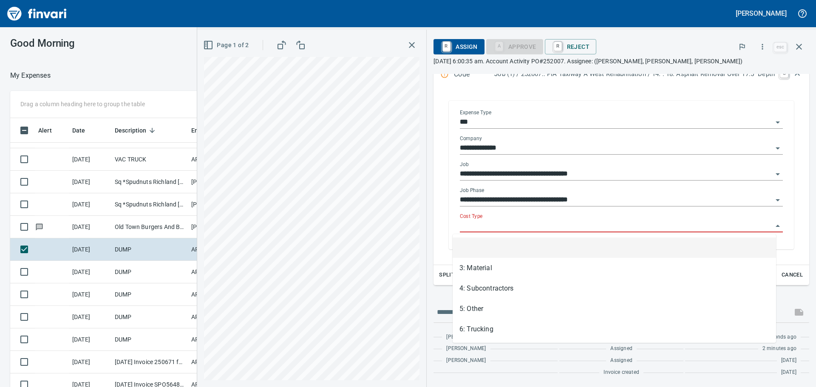
scroll to position [287, 564]
click at [591, 228] on input "Cost Type" at bounding box center [616, 226] width 313 height 12
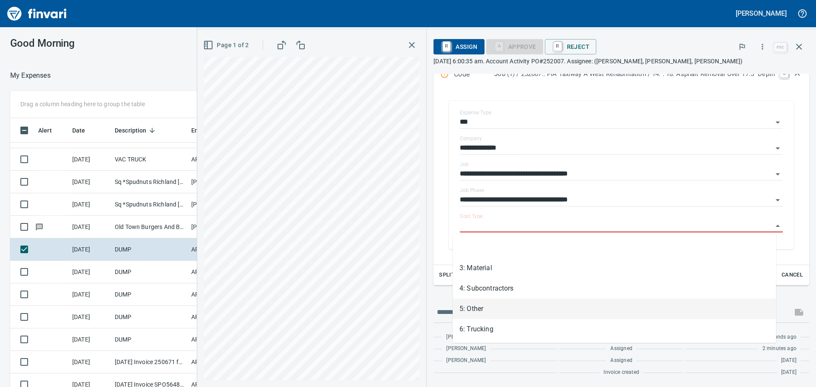
click at [544, 315] on li "5: Other" at bounding box center [613, 309] width 323 height 20
type input "********"
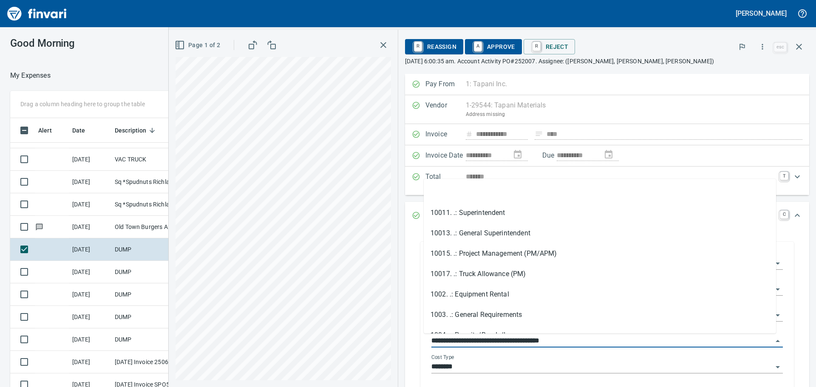
click at [683, 341] on input "**********" at bounding box center [601, 341] width 341 height 12
click at [761, 341] on input "**********" at bounding box center [601, 341] width 341 height 12
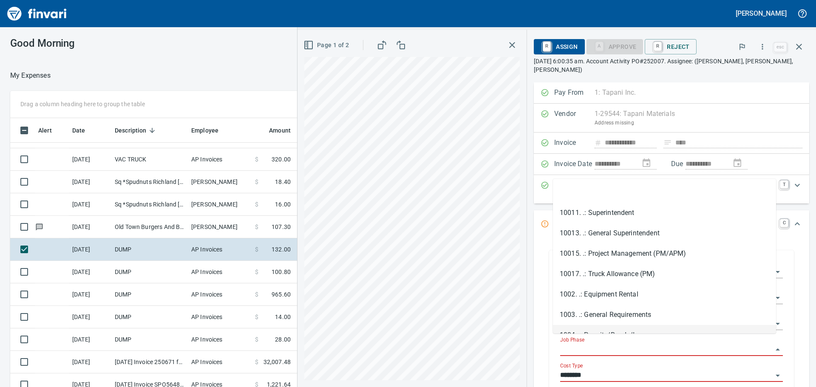
click at [663, 370] on input "********" at bounding box center [666, 376] width 212 height 12
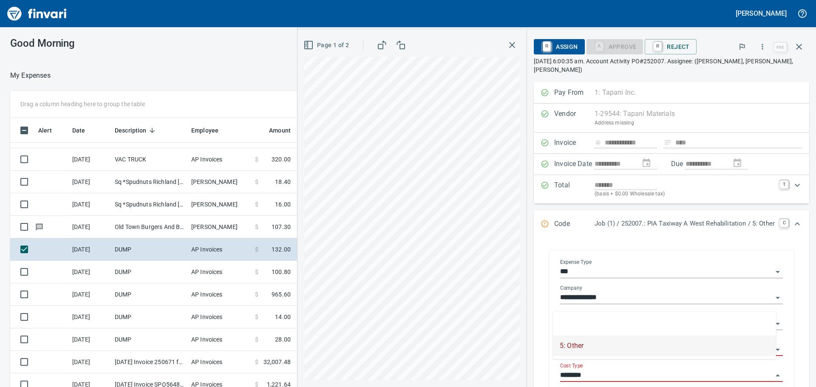
click at [764, 370] on input "********" at bounding box center [666, 376] width 212 height 12
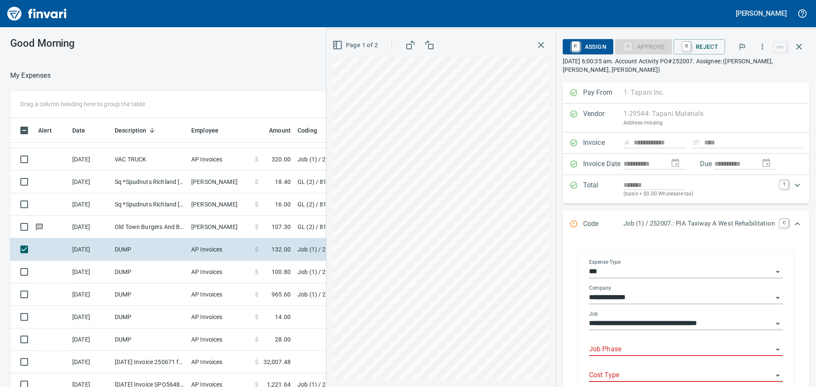
click at [603, 351] on input "Job Phase" at bounding box center [681, 350] width 184 height 12
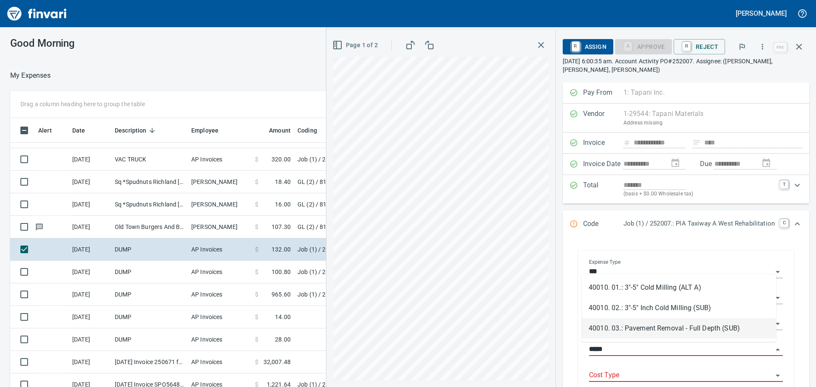
click at [642, 331] on li "40010. 03.: Pavement Removal - Full Depth (SUB)" at bounding box center [679, 328] width 194 height 20
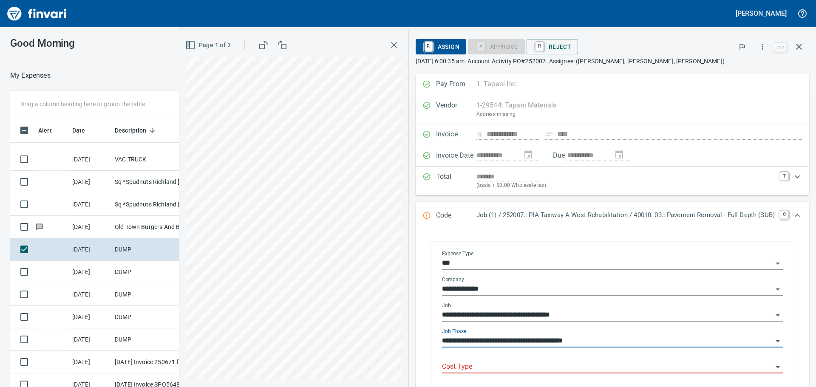
type input "**********"
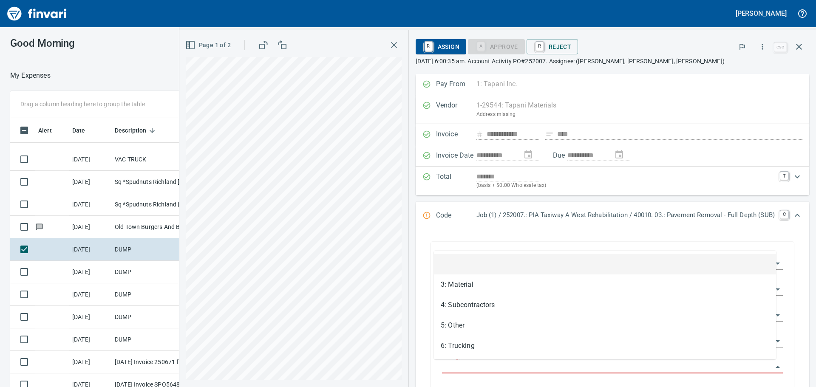
click at [508, 368] on input "Cost Type" at bounding box center [607, 367] width 331 height 12
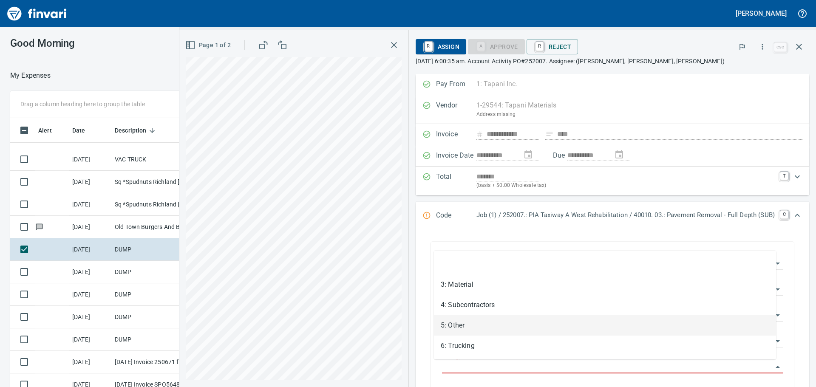
click at [500, 327] on li "5: Other" at bounding box center [605, 325] width 342 height 20
type input "********"
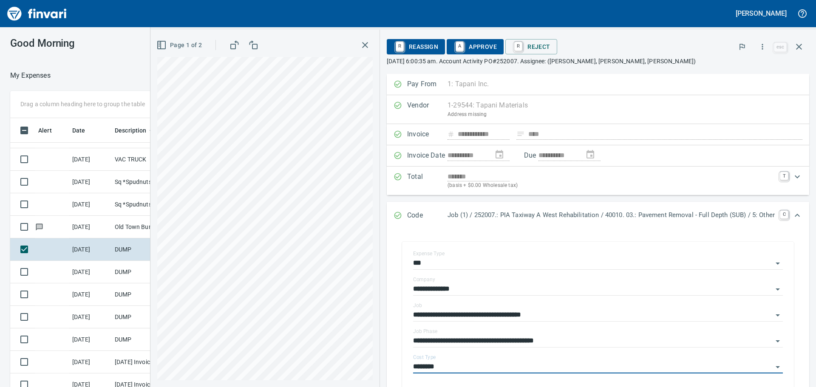
click at [474, 50] on span "A Approve" at bounding box center [474, 47] width 43 height 14
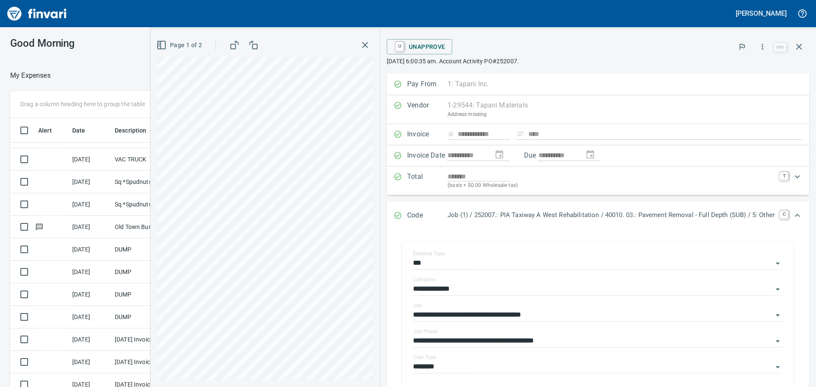
click at [360, 44] on icon "button" at bounding box center [365, 45] width 10 height 10
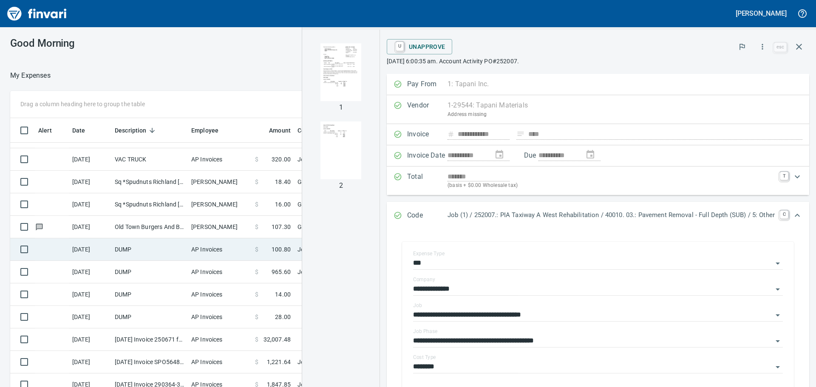
click at [110, 251] on td "[DATE]" at bounding box center [90, 249] width 42 height 23
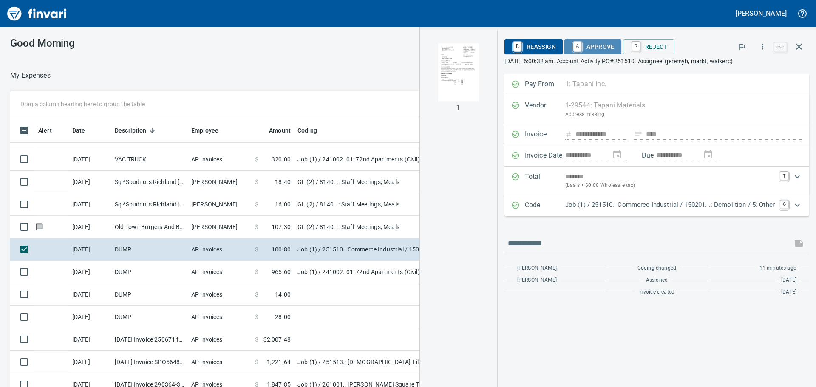
click at [588, 45] on span "A Approve" at bounding box center [592, 47] width 43 height 14
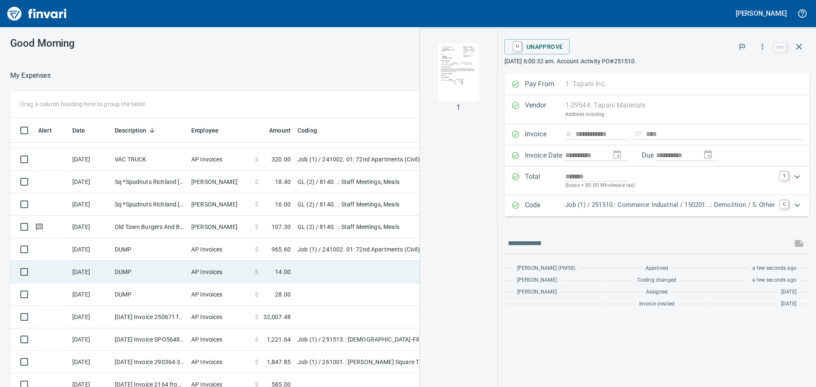
click at [201, 274] on td "AP Invoices" at bounding box center [220, 272] width 64 height 23
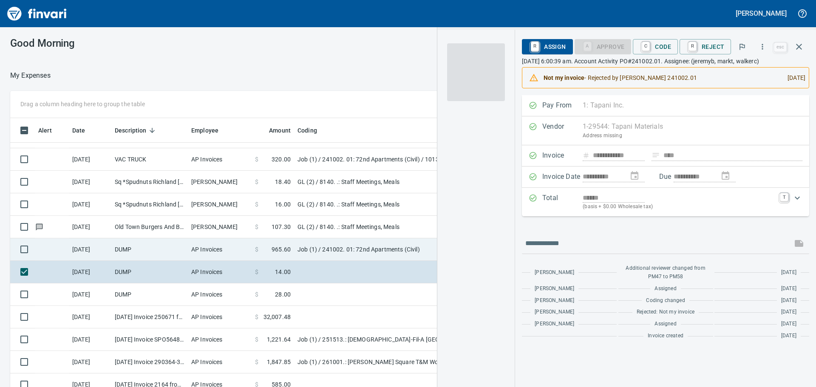
click at [209, 252] on td "AP Invoices" at bounding box center [220, 249] width 64 height 23
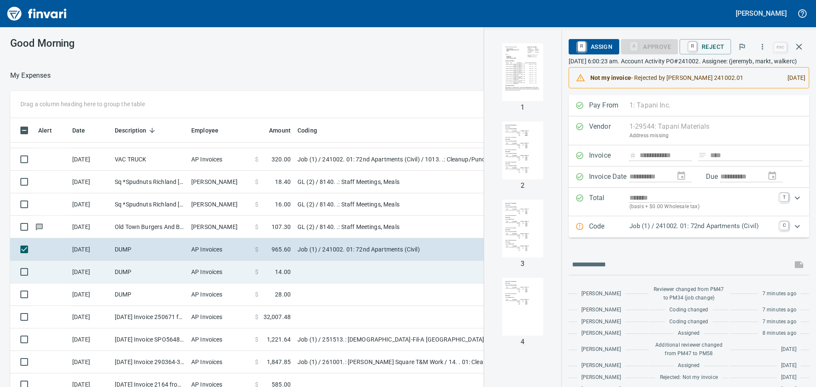
click at [207, 267] on td "AP Invoices" at bounding box center [220, 272] width 64 height 23
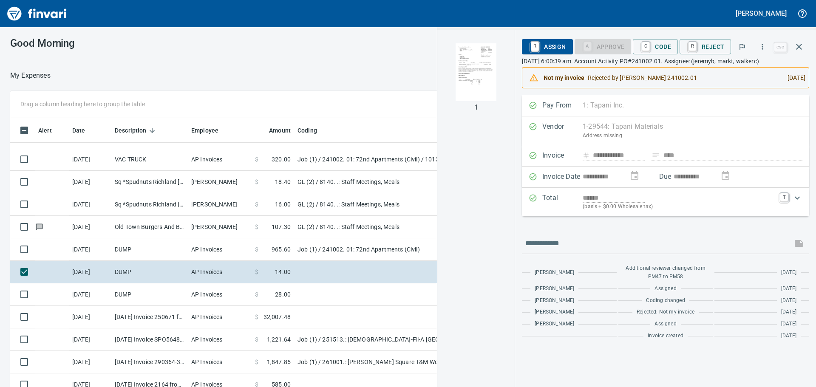
click at [478, 85] on img "button" at bounding box center [476, 72] width 58 height 58
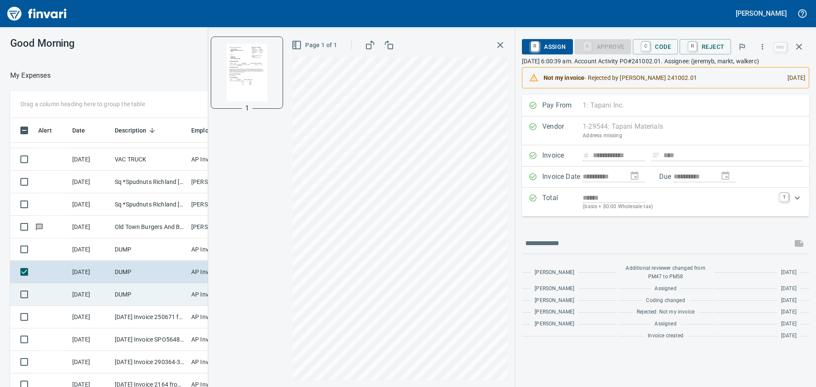
click at [145, 291] on td "DUMP" at bounding box center [149, 294] width 76 height 23
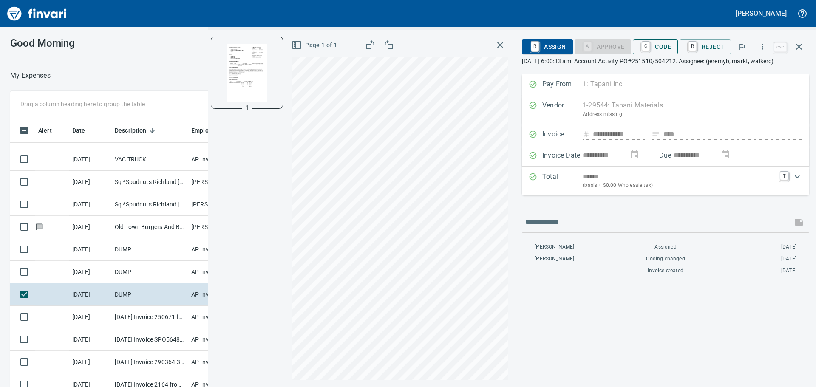
click at [664, 46] on span "C Code" at bounding box center [654, 47] width 31 height 14
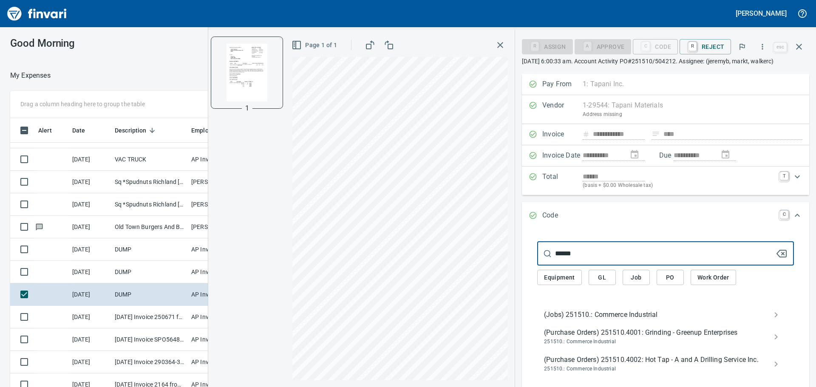
type input "******"
click at [657, 320] on span "(Jobs) 251510.: Commerce Industrial" at bounding box center [658, 315] width 229 height 10
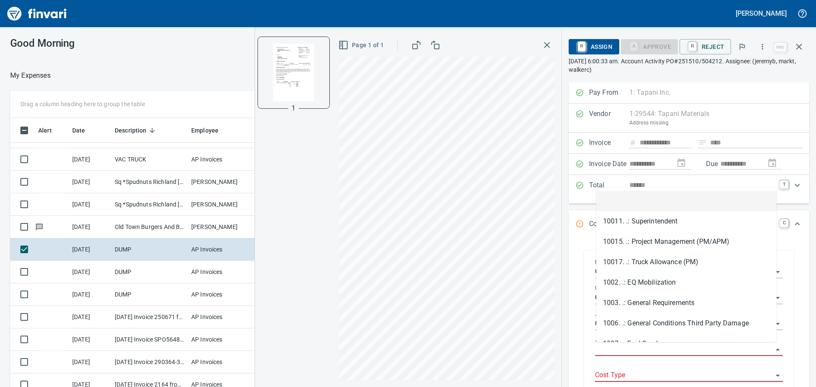
scroll to position [287, 564]
click at [639, 349] on input "Job Phase" at bounding box center [684, 350] width 178 height 12
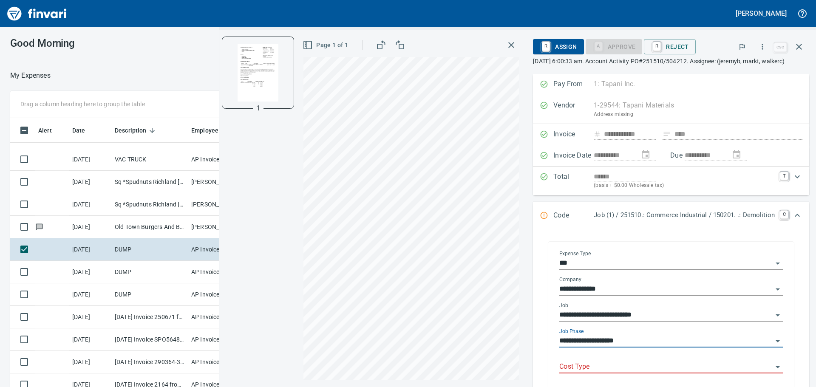
type input "**********"
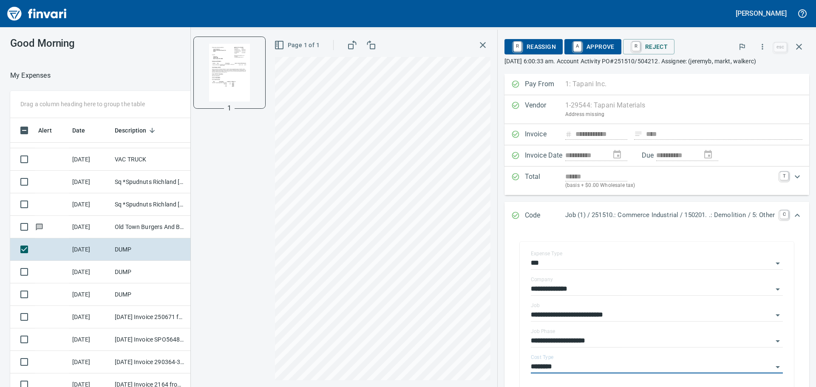
type input "********"
click at [587, 45] on span "A Approve" at bounding box center [592, 47] width 43 height 14
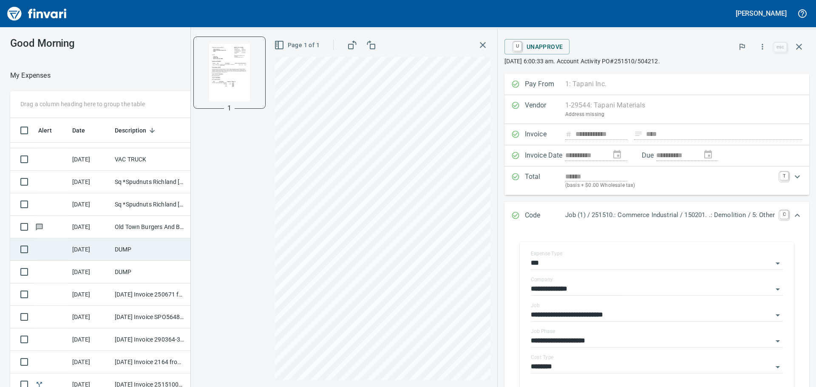
click at [117, 252] on td "DUMP" at bounding box center [149, 249] width 76 height 23
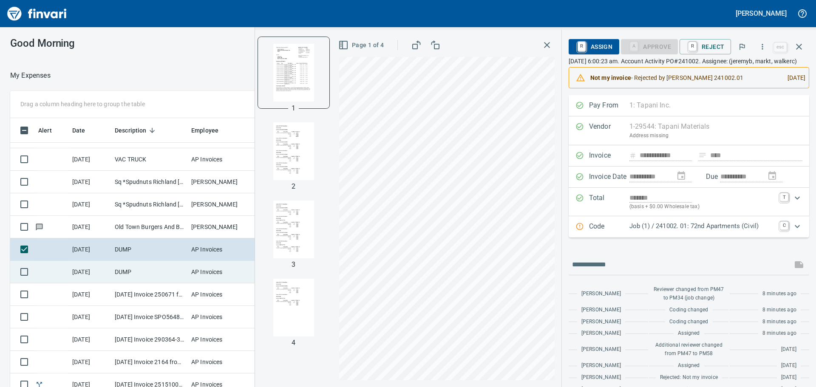
click at [114, 277] on td "DUMP" at bounding box center [149, 272] width 76 height 23
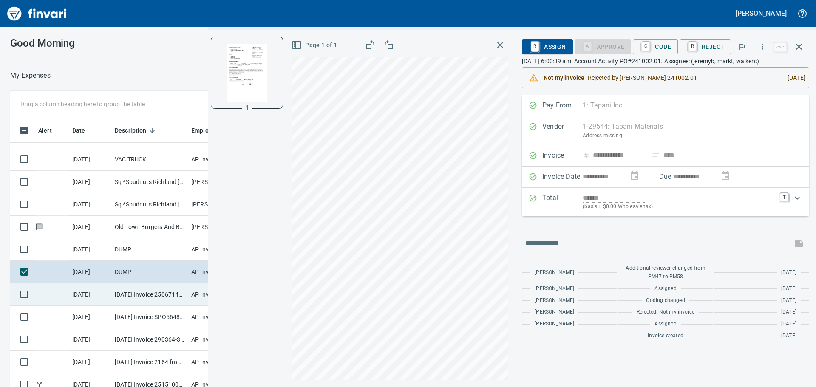
click at [144, 290] on td "[DATE] Invoice 250671 from [DEMOGRAPHIC_DATA] of All Trades LLC. dba C.O.A.T Fl…" at bounding box center [149, 294] width 76 height 23
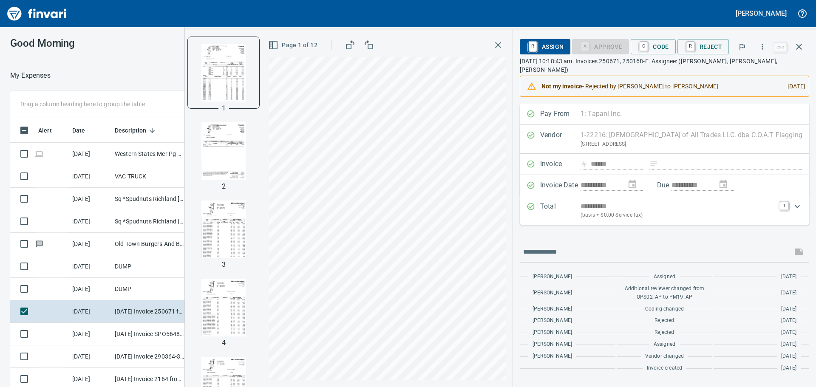
scroll to position [287, 564]
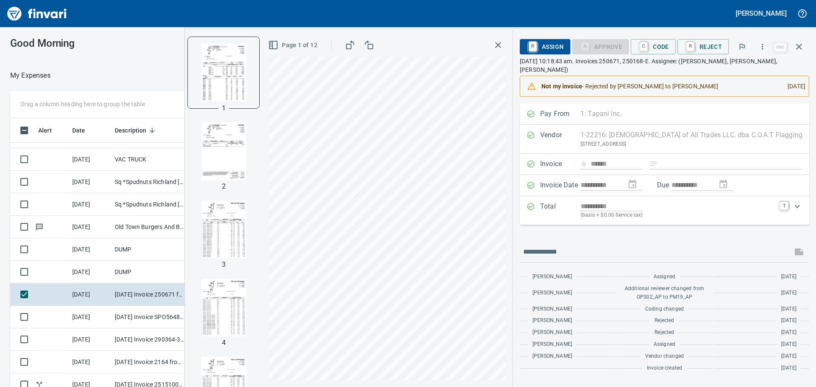
click at [218, 144] on img "button" at bounding box center [224, 151] width 58 height 58
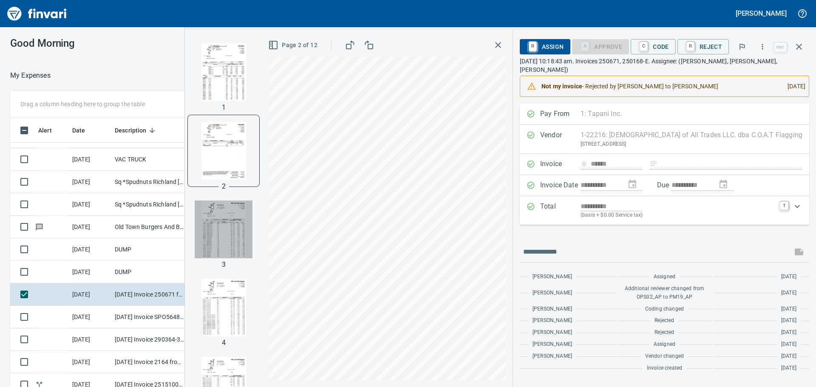
click at [226, 226] on img "button" at bounding box center [224, 230] width 58 height 58
click at [223, 89] on img "button" at bounding box center [224, 72] width 58 height 58
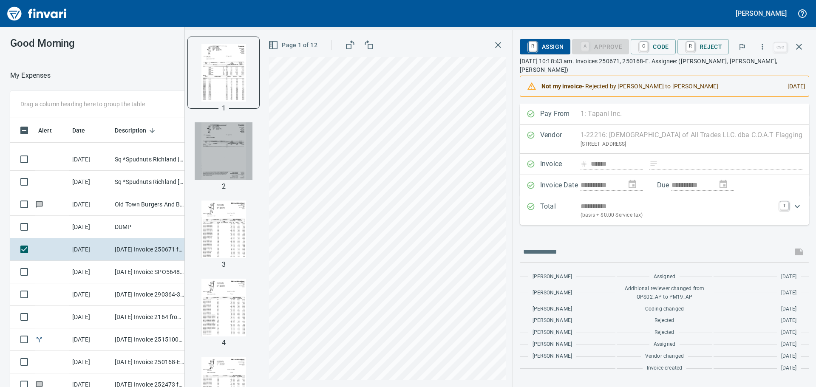
click at [233, 162] on img "button" at bounding box center [224, 151] width 58 height 58
click at [238, 227] on img "button" at bounding box center [224, 230] width 58 height 58
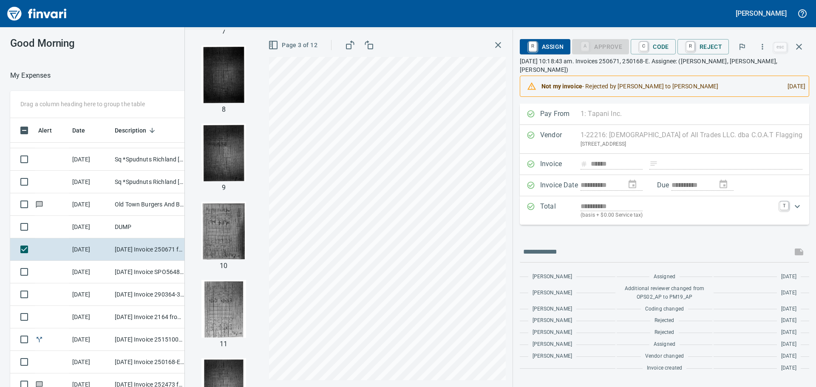
click at [220, 79] on img "button" at bounding box center [224, 74] width 58 height 58
click at [233, 148] on img "button" at bounding box center [224, 153] width 58 height 58
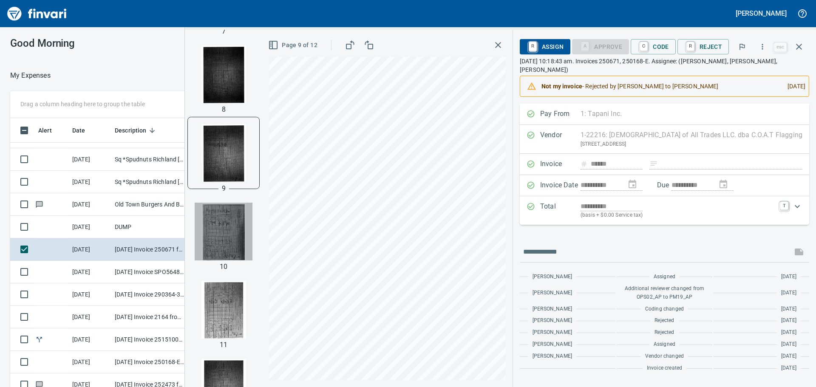
click at [226, 218] on img "button" at bounding box center [224, 232] width 58 height 58
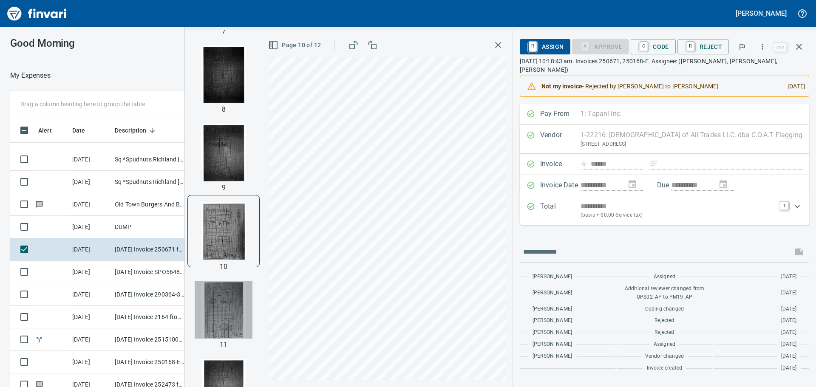
click at [226, 302] on img "button" at bounding box center [224, 310] width 58 height 58
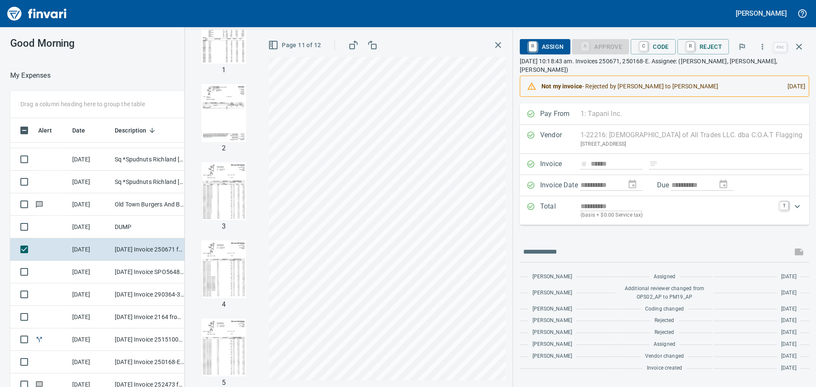
scroll to position [0, 0]
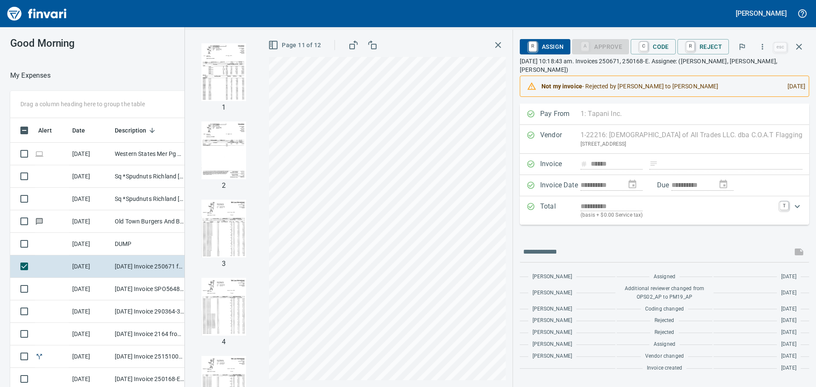
scroll to position [287, 564]
